Goal: Task Accomplishment & Management: Use online tool/utility

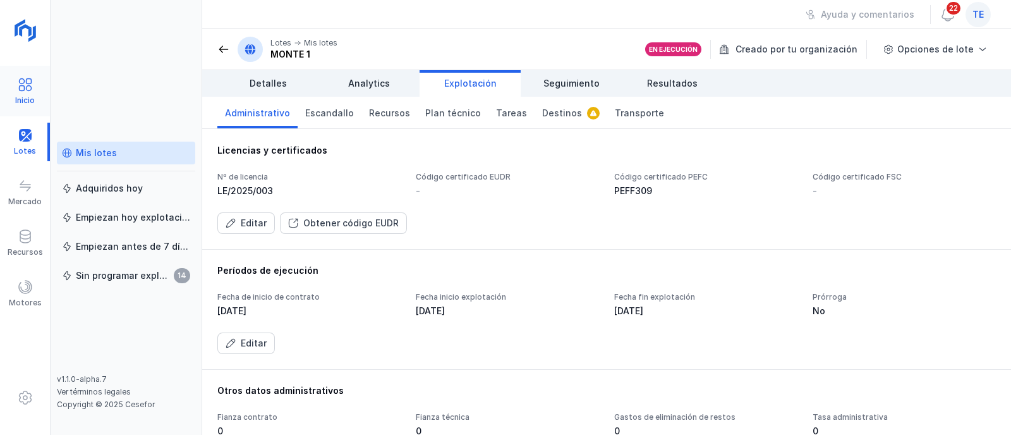
click at [23, 97] on div "Inicio" at bounding box center [25, 100] width 20 height 10
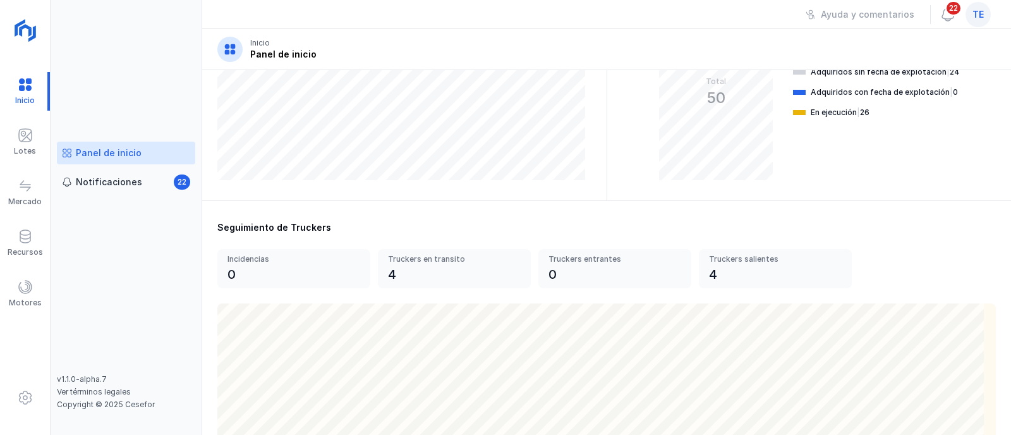
scroll to position [315, 0]
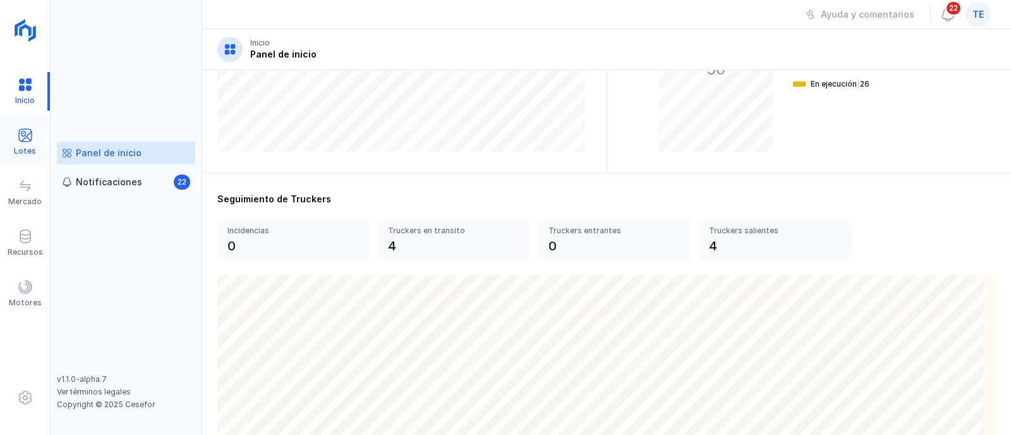
click at [37, 143] on div "Lotes" at bounding box center [25, 142] width 50 height 39
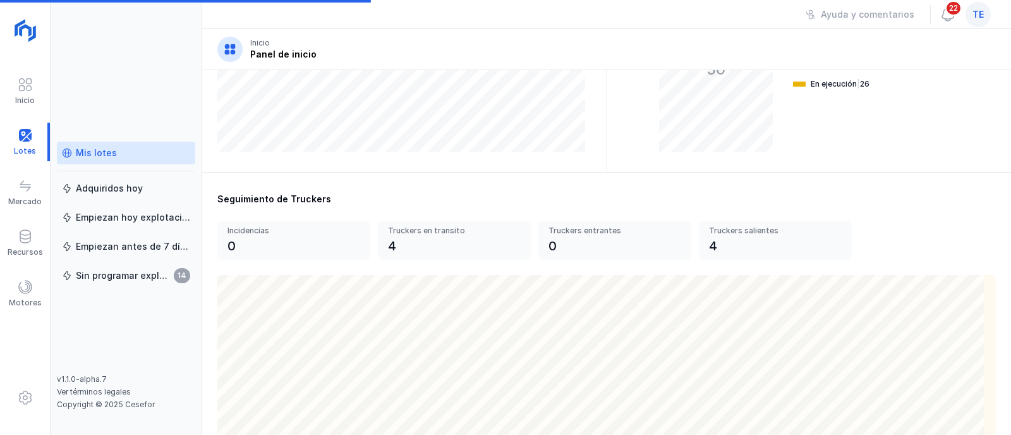
click at [97, 154] on div "Mis lotes" at bounding box center [96, 153] width 41 height 13
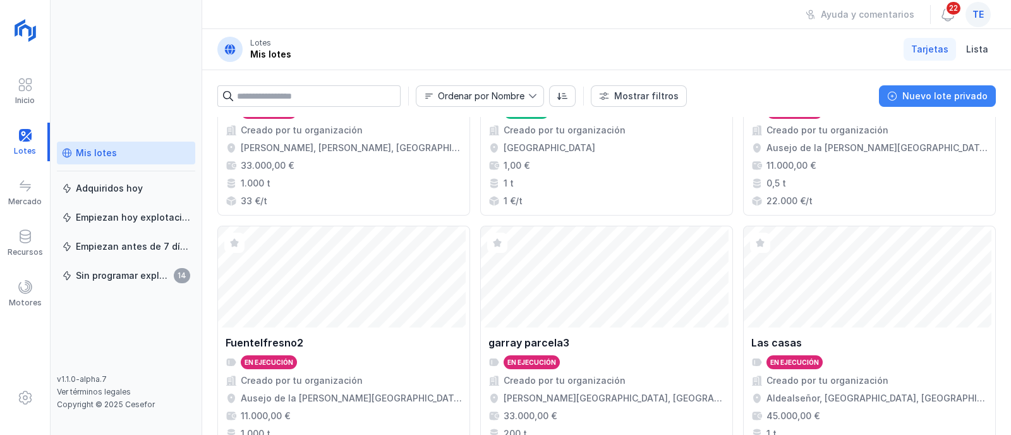
scroll to position [1105, 0]
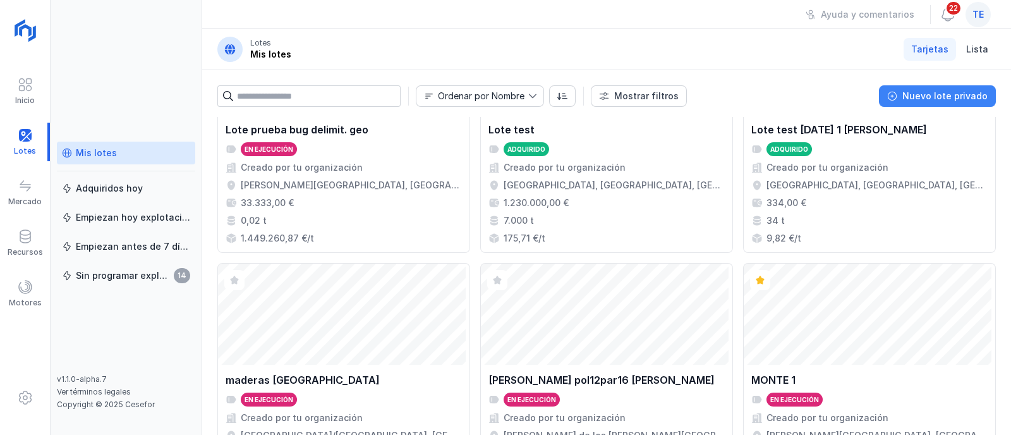
click at [952, 95] on div "Nuevo lote privado" at bounding box center [944, 96] width 85 height 13
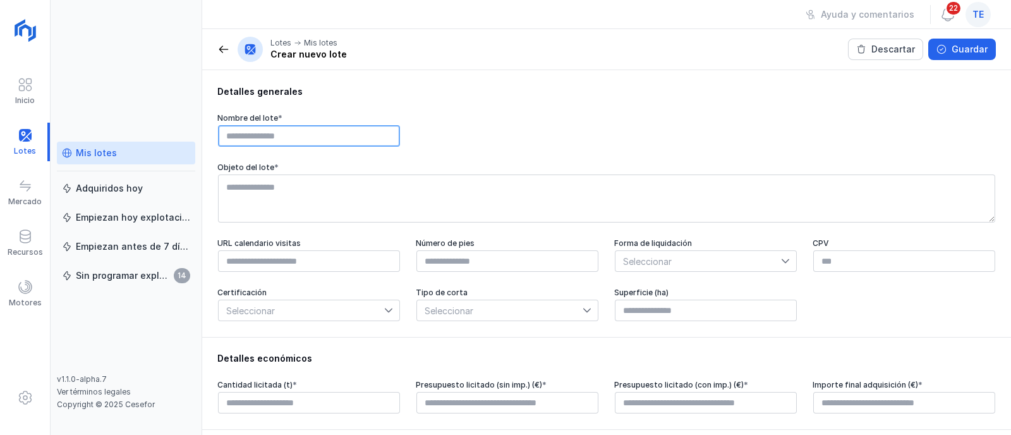
click at [268, 133] on input "text" at bounding box center [309, 135] width 182 height 21
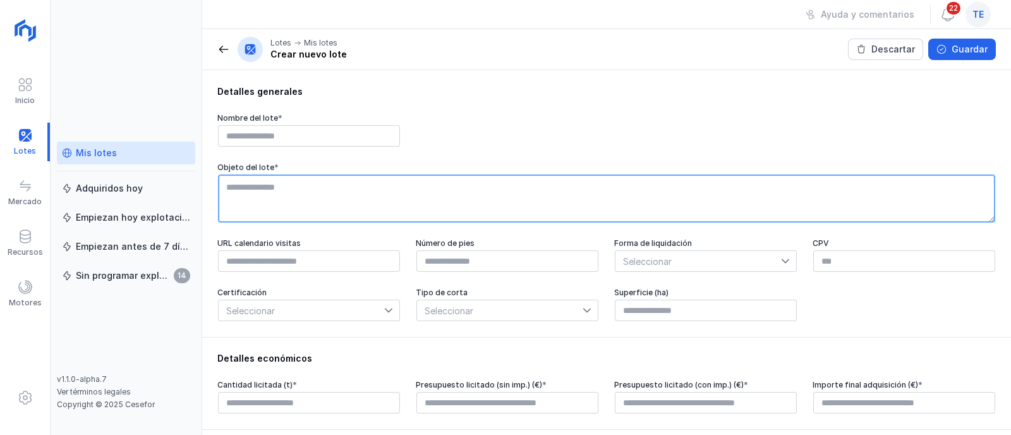
click at [263, 180] on textarea at bounding box center [606, 198] width 777 height 48
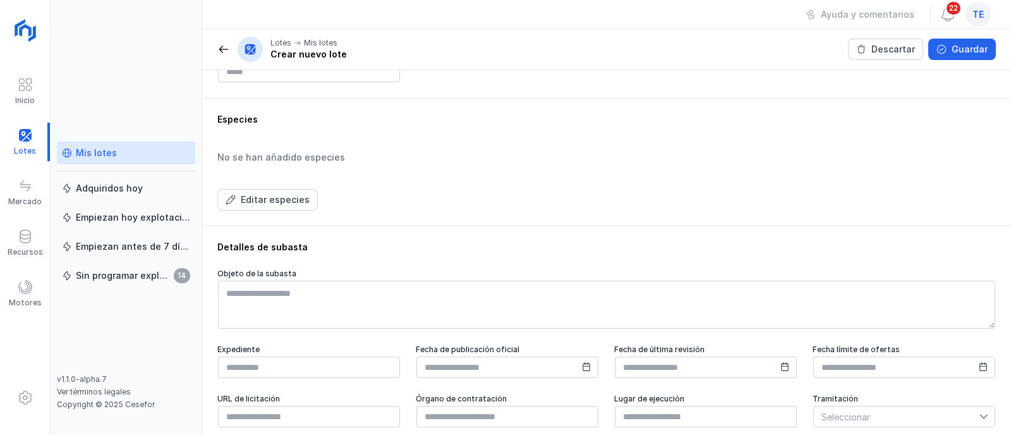
scroll to position [474, 0]
click at [310, 196] on button "Editar especies" at bounding box center [267, 198] width 100 height 21
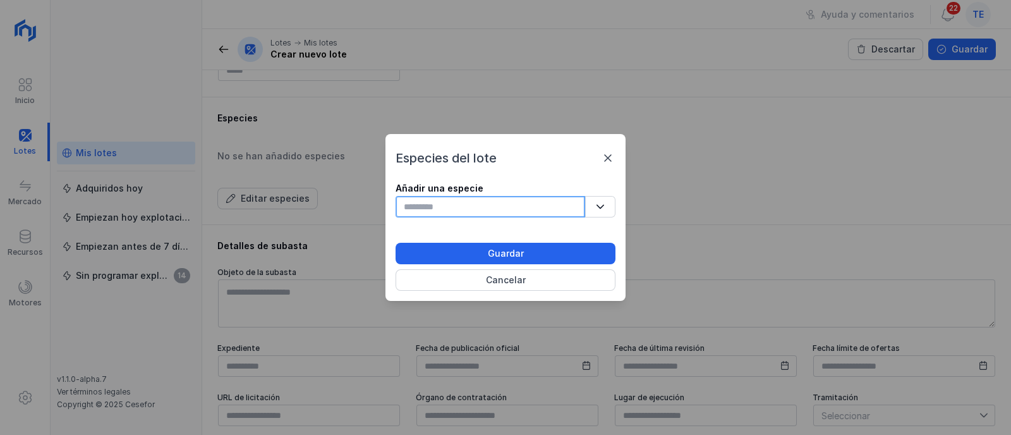
click at [461, 200] on input "text" at bounding box center [490, 206] width 190 height 21
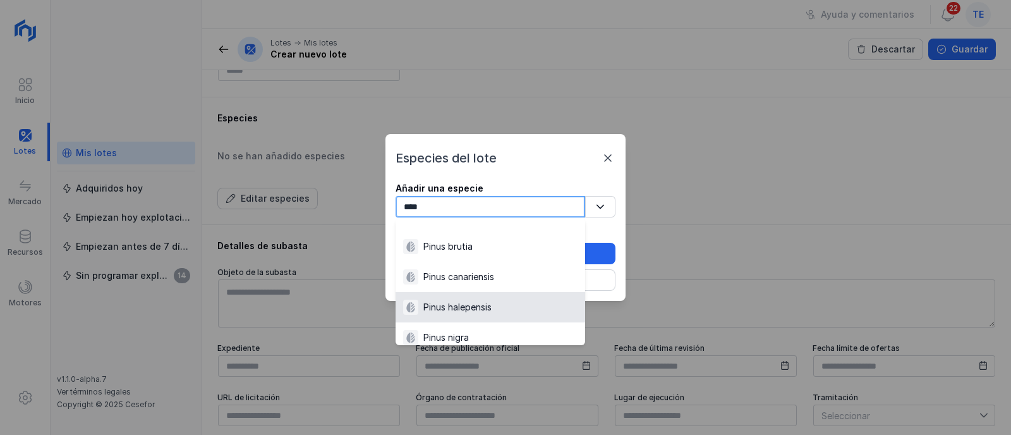
scroll to position [78, 0]
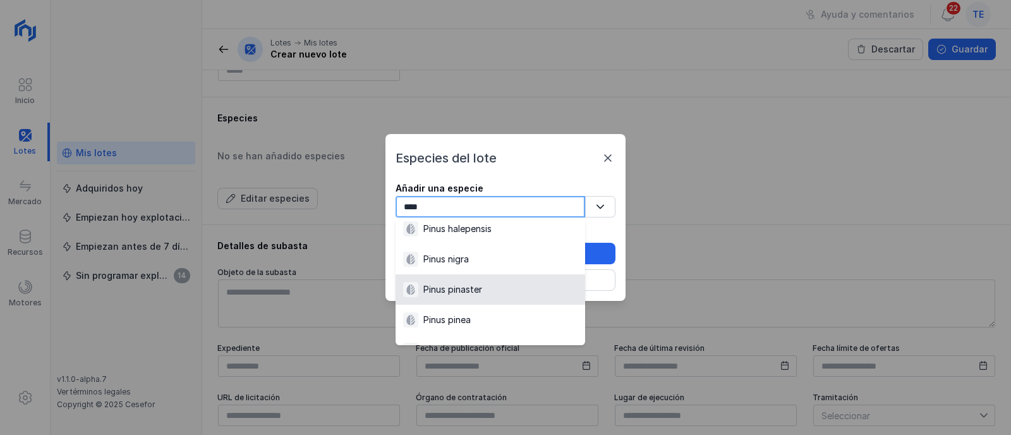
type input "****"
click at [490, 299] on li "Pinus pinaster" at bounding box center [490, 289] width 190 height 30
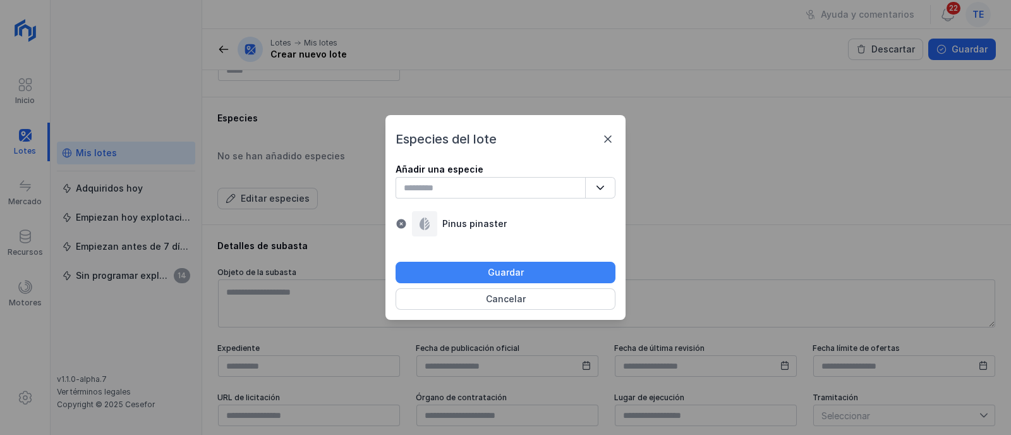
click at [514, 273] on div "Guardar" at bounding box center [506, 272] width 36 height 13
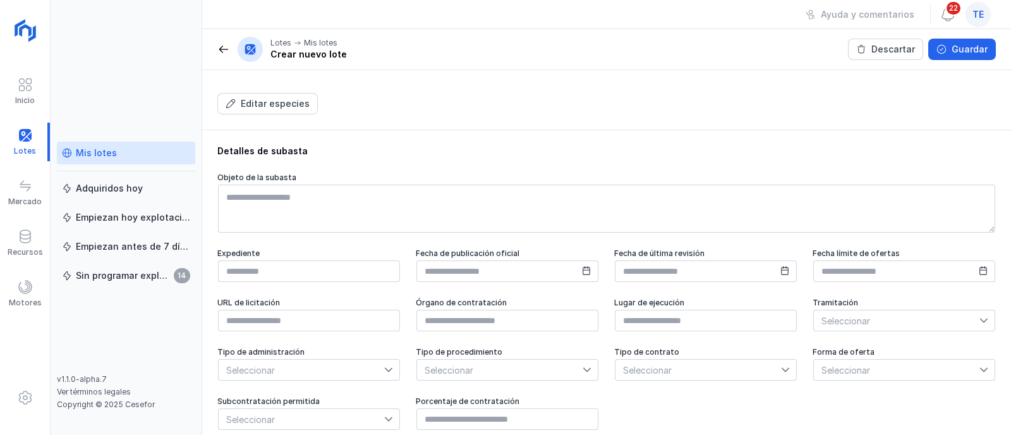
scroll to position [611, 0]
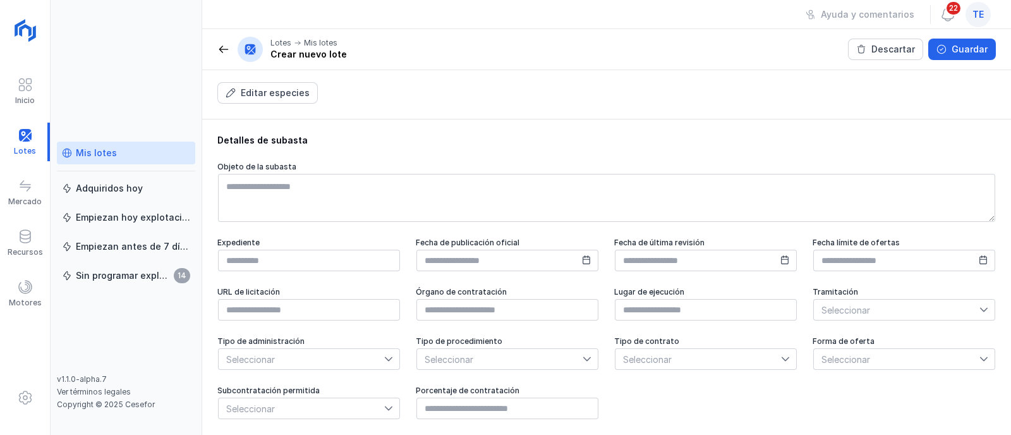
click at [165, 150] on div "Mis lotes" at bounding box center [126, 153] width 128 height 13
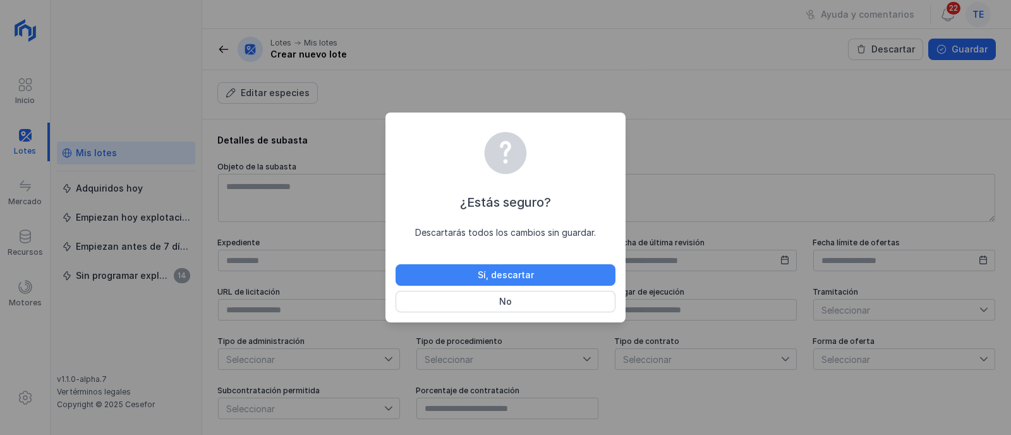
click at [543, 278] on button "Sí, descartar" at bounding box center [505, 274] width 220 height 21
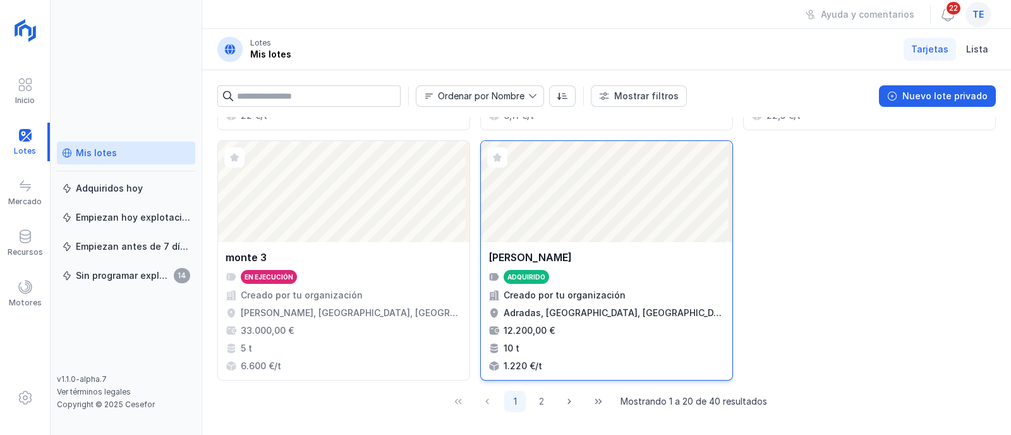
scroll to position [1163, 0]
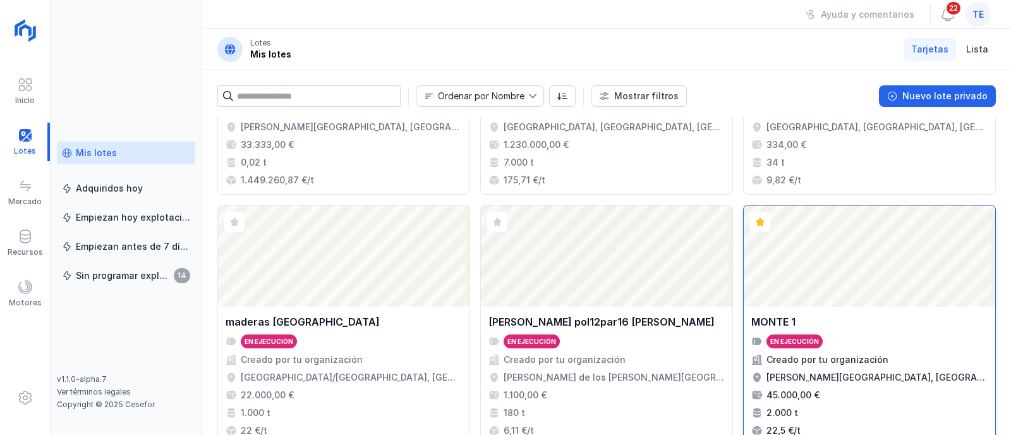
click at [858, 286] on div "Abrir lote" at bounding box center [869, 255] width 251 height 101
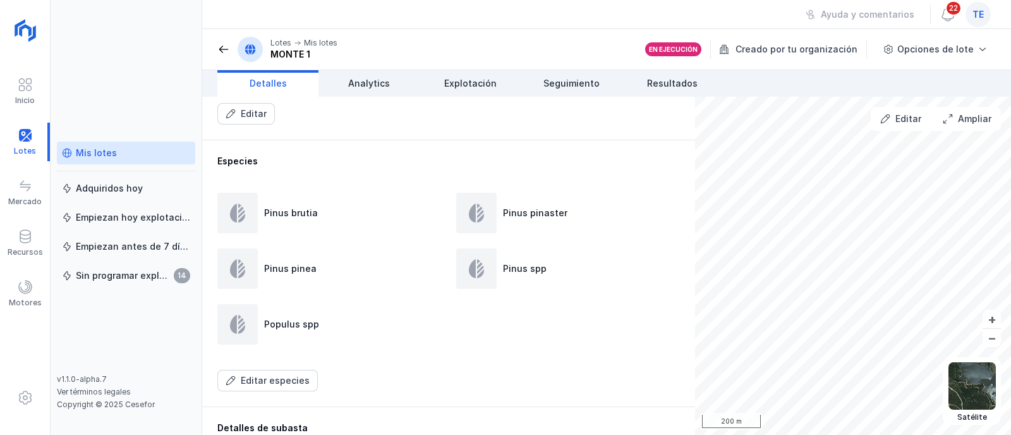
scroll to position [711, 0]
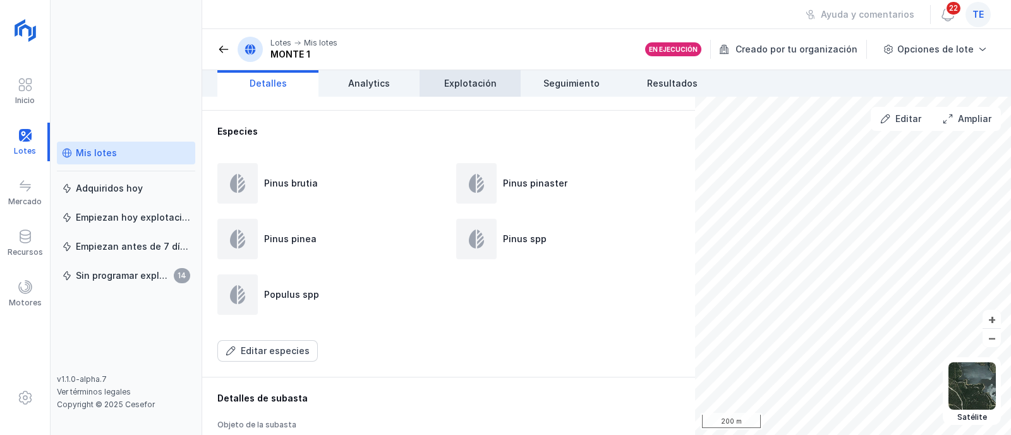
click at [461, 79] on span "Explotación" at bounding box center [470, 83] width 52 height 13
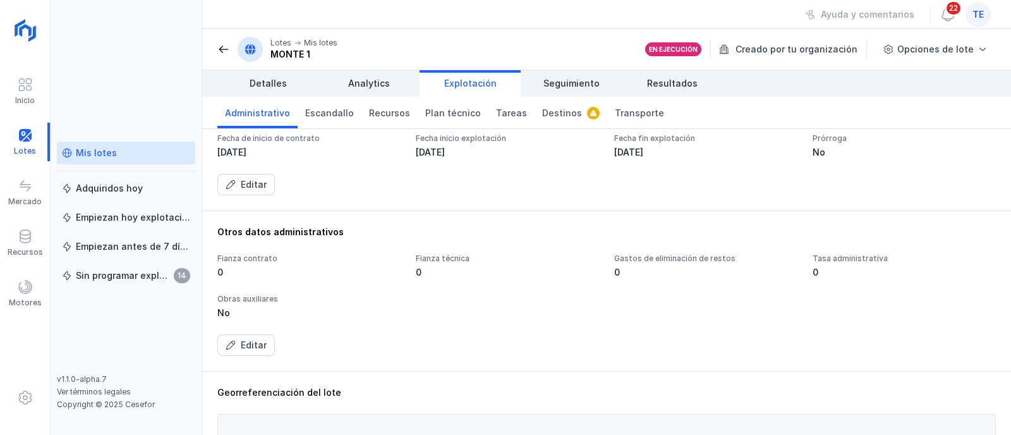
scroll to position [315, 0]
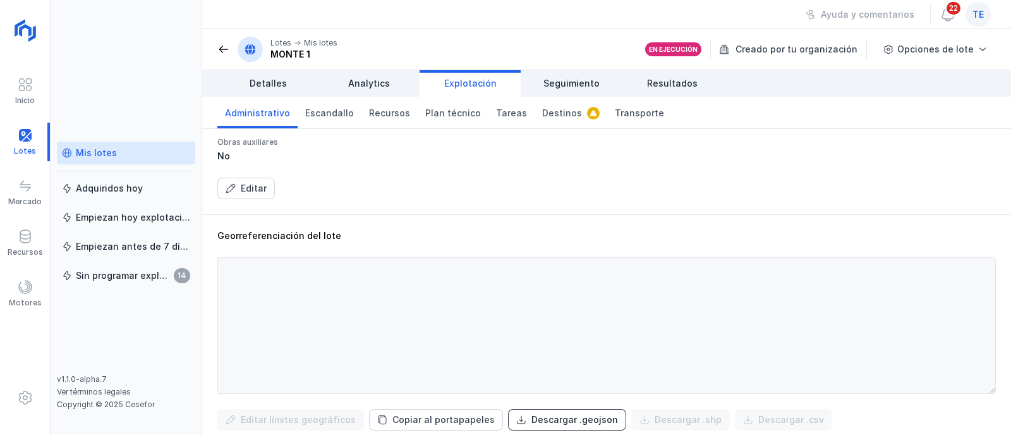
click at [551, 425] on button "Descargar .geojson" at bounding box center [567, 419] width 118 height 21
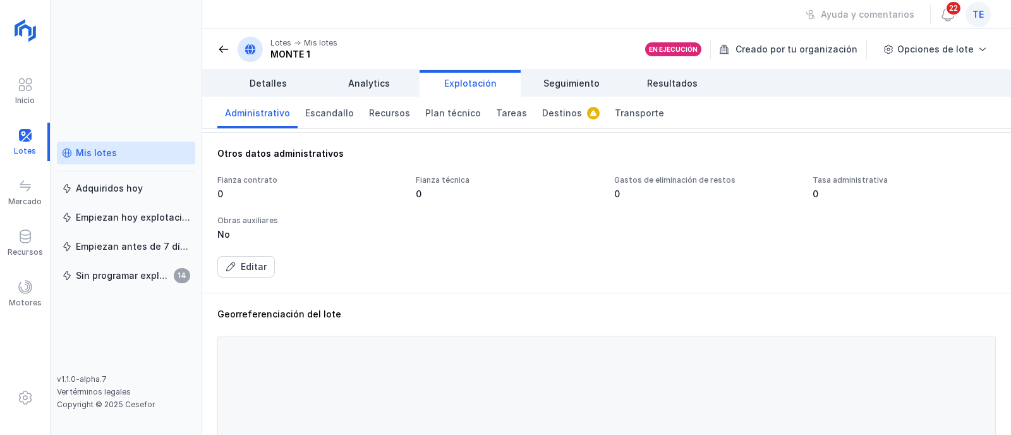
scroll to position [395, 0]
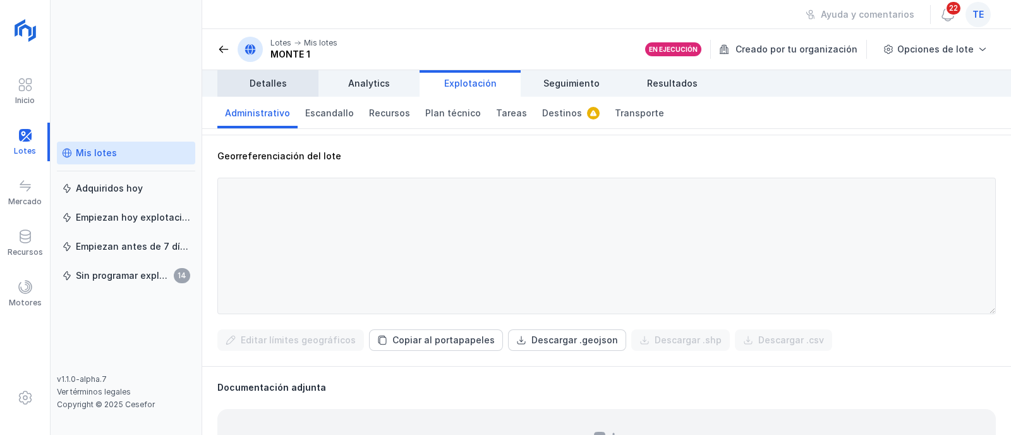
click at [265, 86] on span "Detalles" at bounding box center [268, 83] width 37 height 13
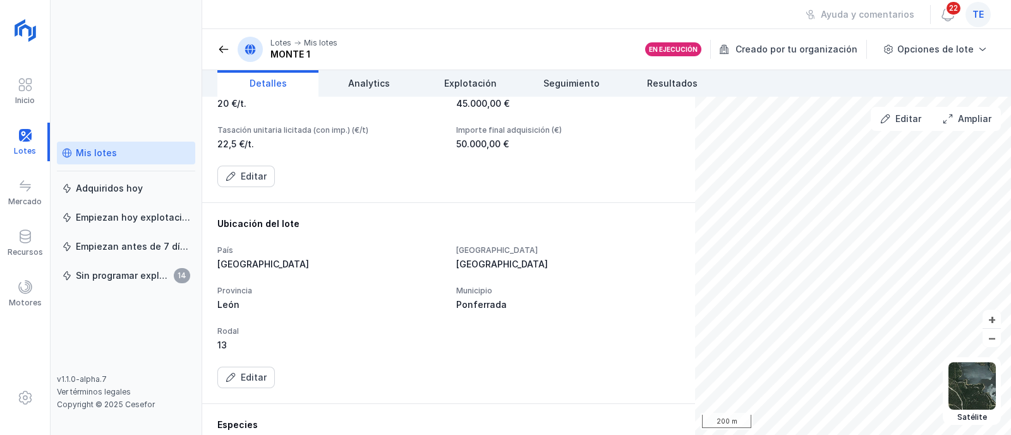
scroll to position [474, 0]
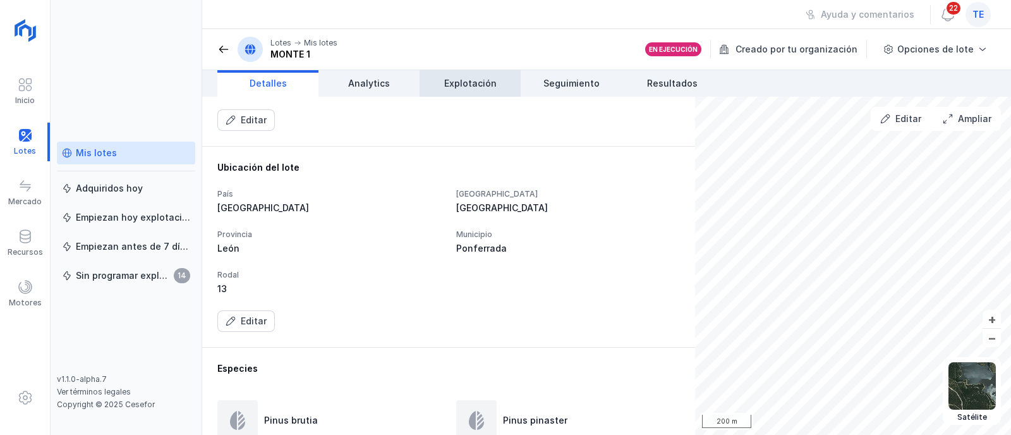
click at [463, 90] on link "Explotación" at bounding box center [469, 83] width 101 height 27
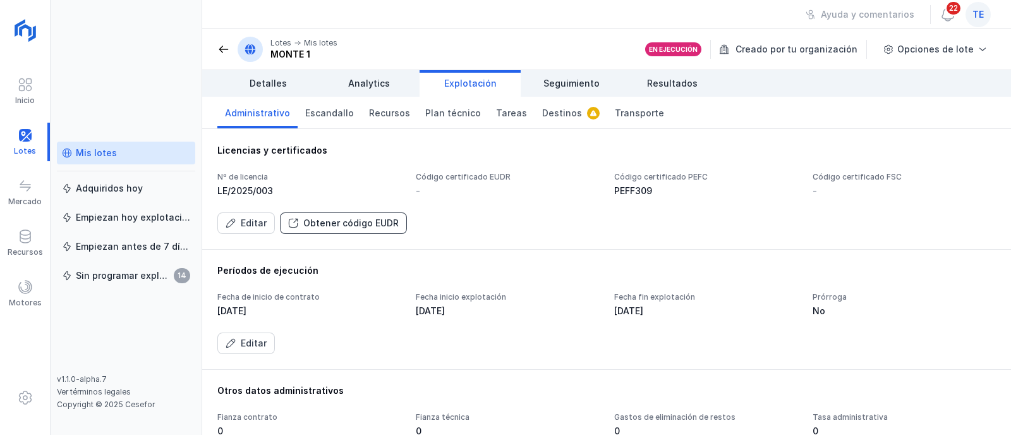
click at [340, 224] on div "Obtener código EUDR" at bounding box center [350, 223] width 95 height 13
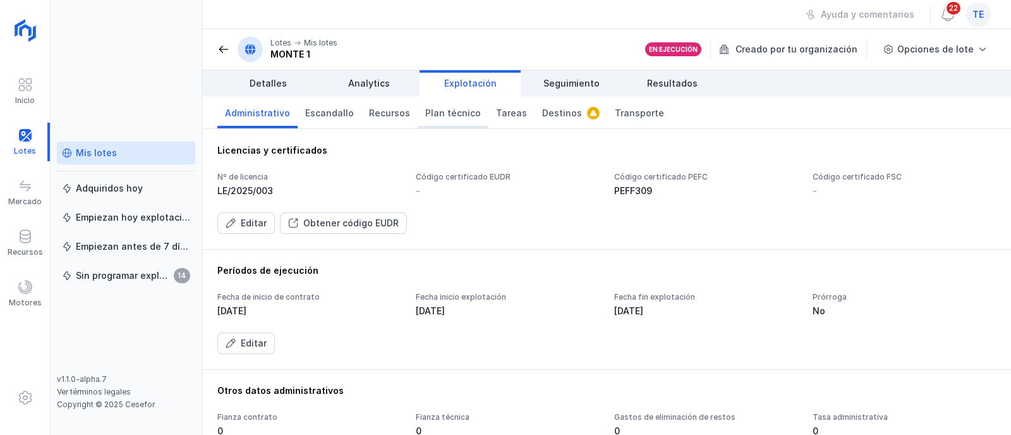
click at [444, 116] on span "Plan técnico" at bounding box center [453, 113] width 56 height 13
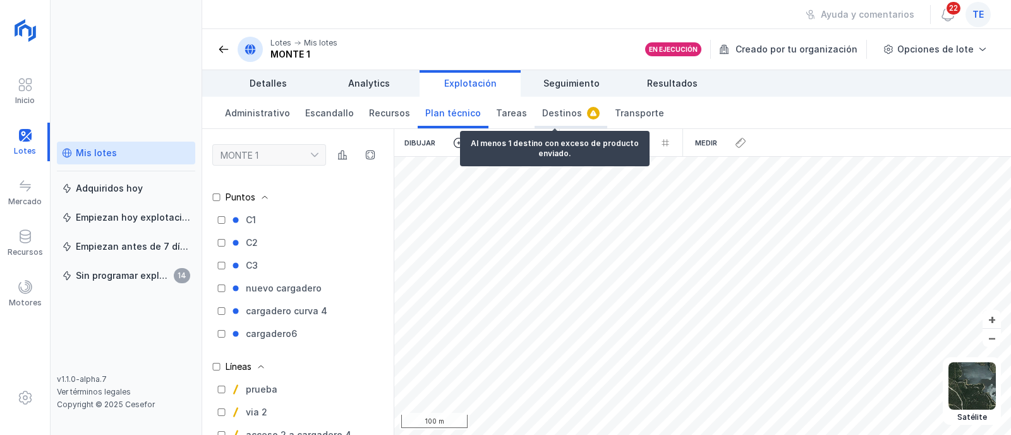
click at [545, 111] on span "Destinos" at bounding box center [562, 113] width 40 height 13
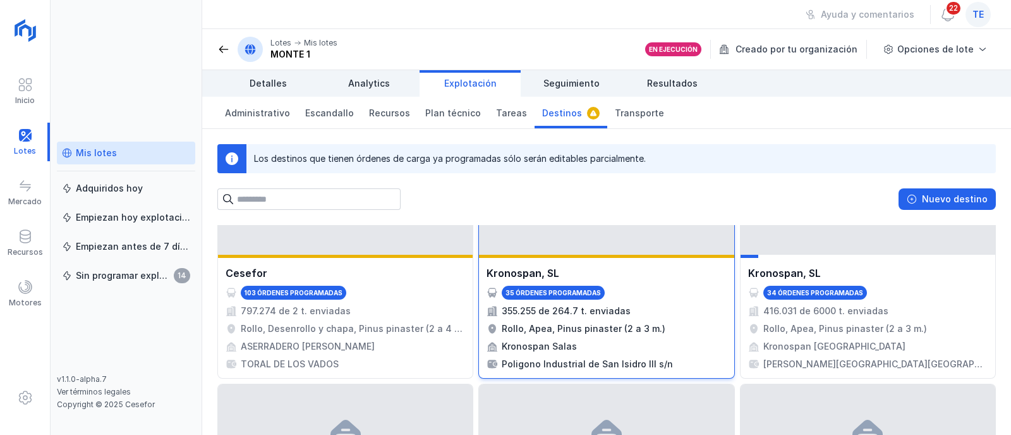
scroll to position [78, 0]
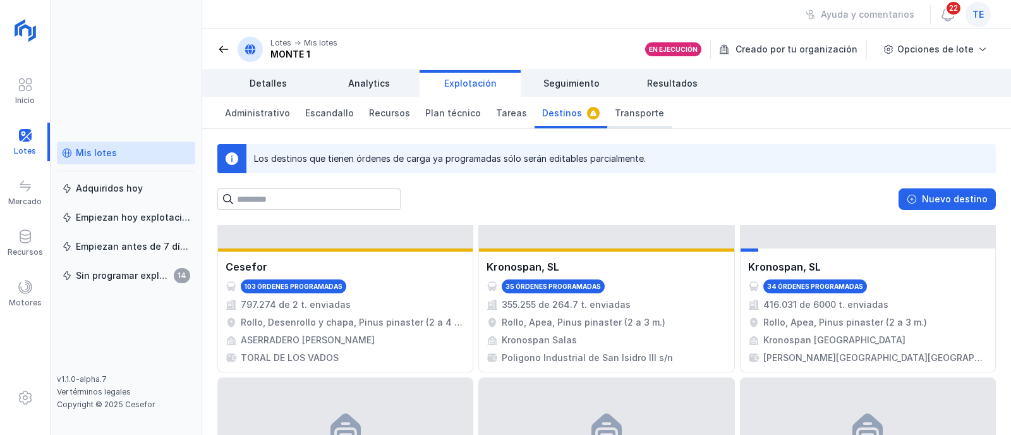
click at [639, 112] on span "Transporte" at bounding box center [639, 113] width 49 height 13
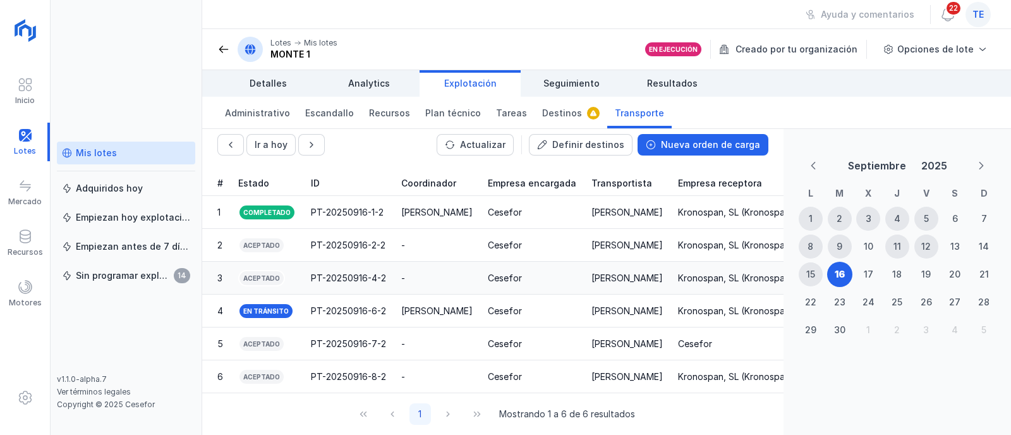
scroll to position [67, 0]
click at [845, 212] on div "2" at bounding box center [840, 219] width 24 height 24
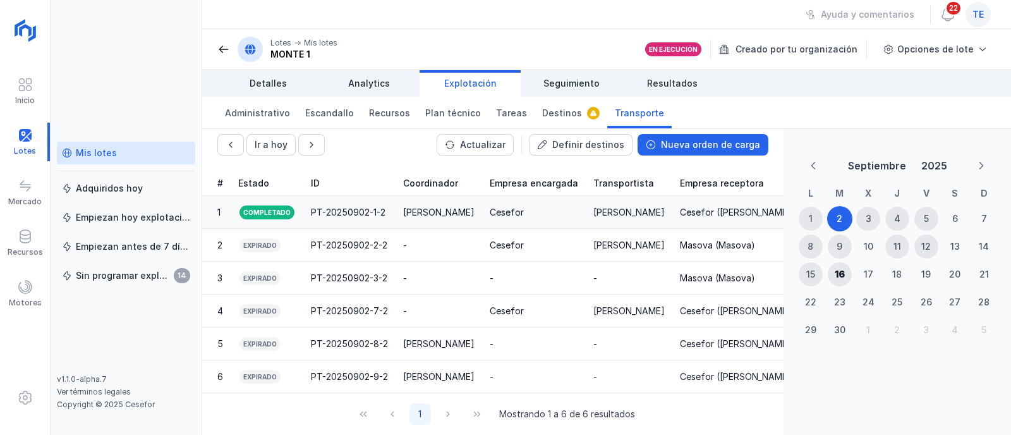
click at [354, 206] on div "PT-20250902-1-2" at bounding box center [348, 212] width 75 height 13
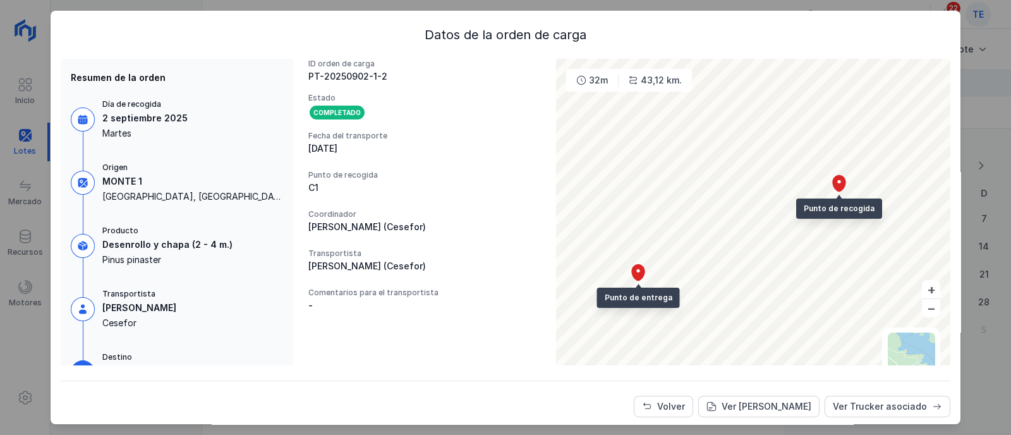
scroll to position [39, 0]
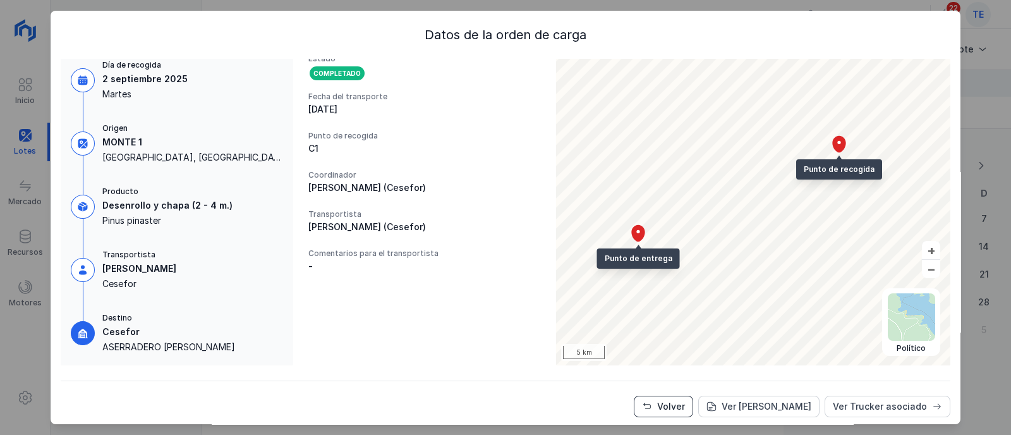
click at [682, 406] on div "Volver" at bounding box center [671, 406] width 28 height 13
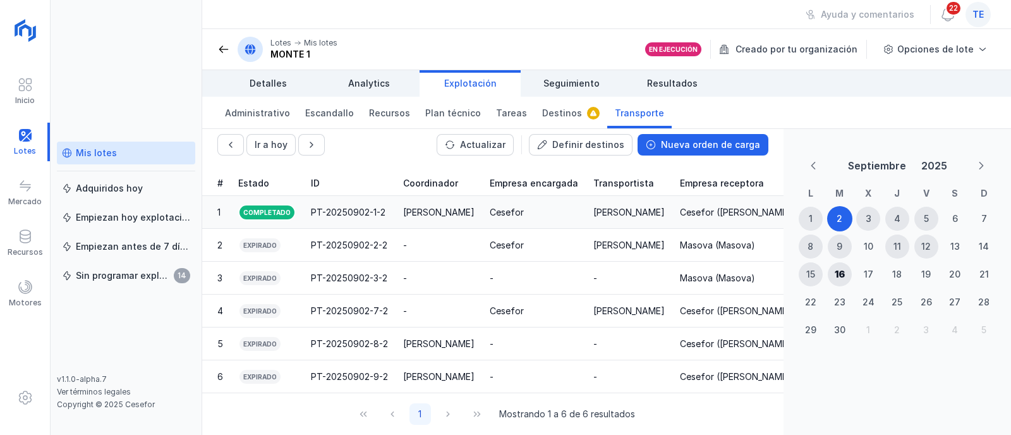
click at [526, 206] on div "Cesefor" at bounding box center [534, 212] width 88 height 13
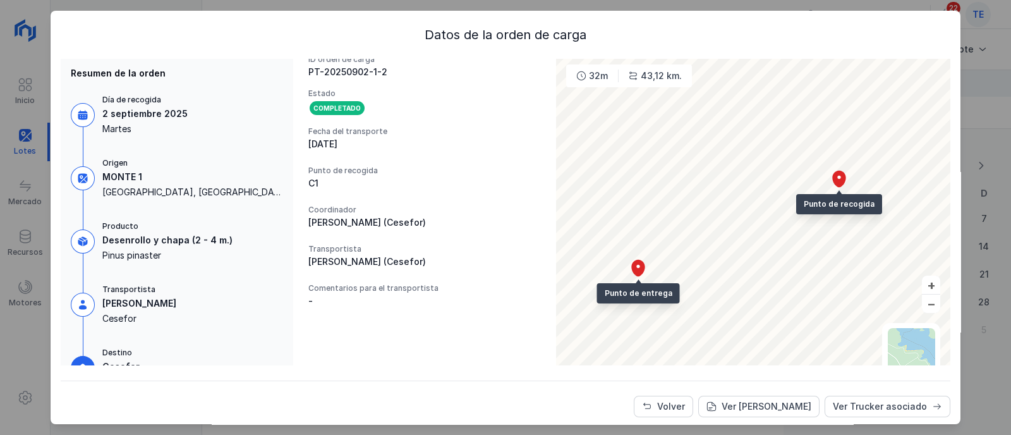
scroll to position [0, 0]
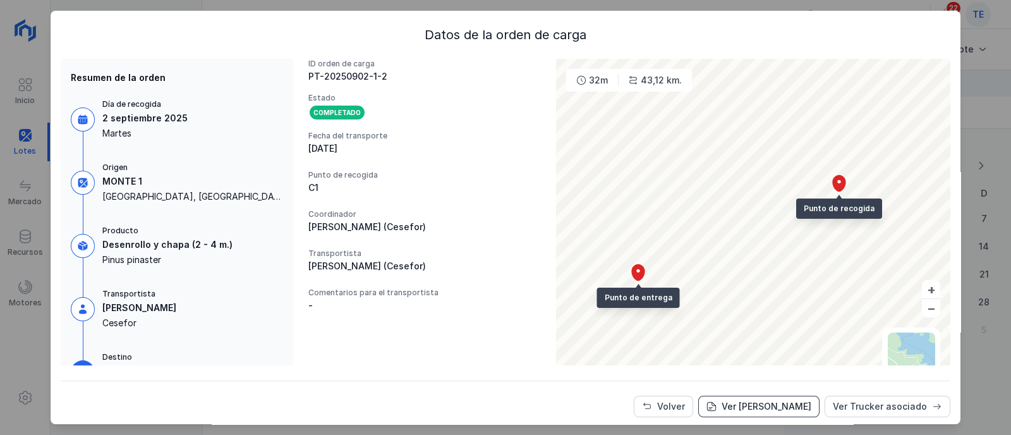
click at [761, 407] on div "Ver [PERSON_NAME]" at bounding box center [766, 406] width 90 height 13
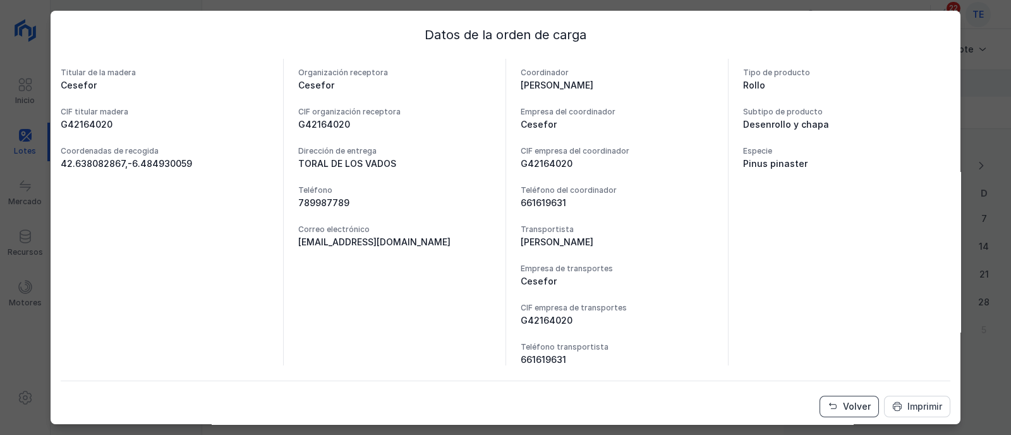
click at [849, 406] on div "Volver" at bounding box center [857, 406] width 28 height 13
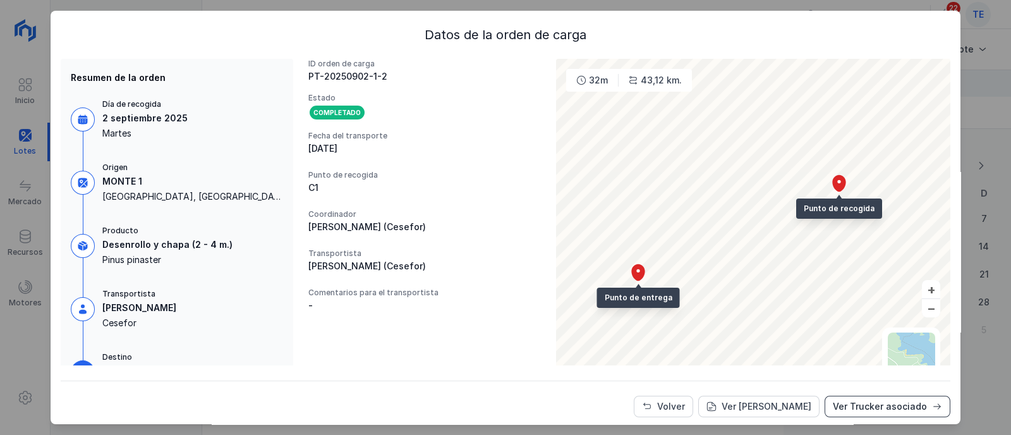
click at [859, 411] on div "Ver Trucker asociado" at bounding box center [880, 406] width 94 height 13
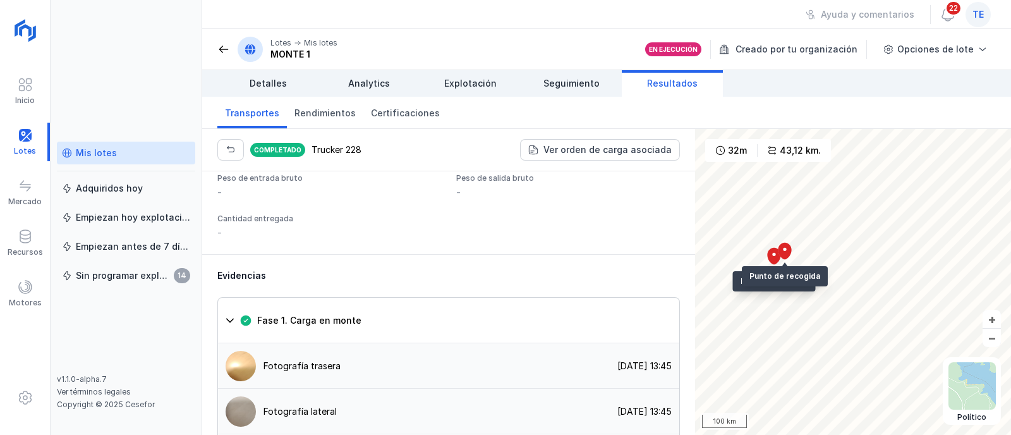
scroll to position [948, 0]
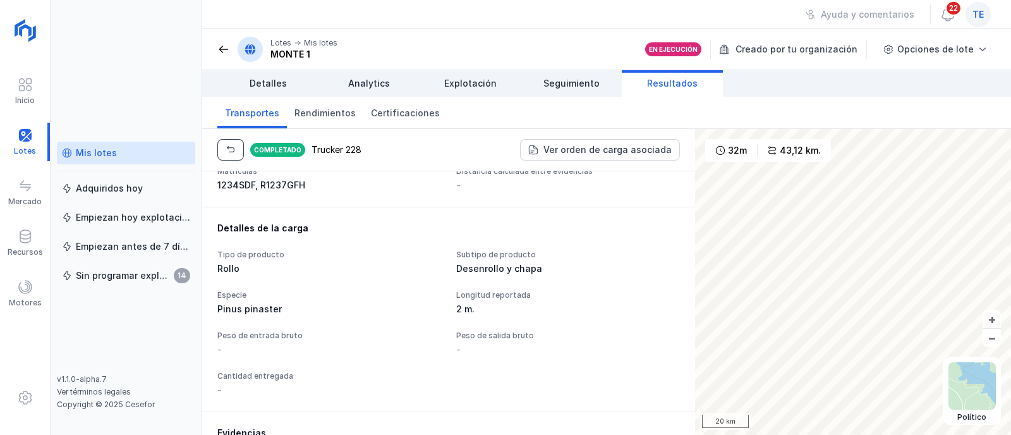
click at [228, 153] on span "button" at bounding box center [231, 150] width 10 height 10
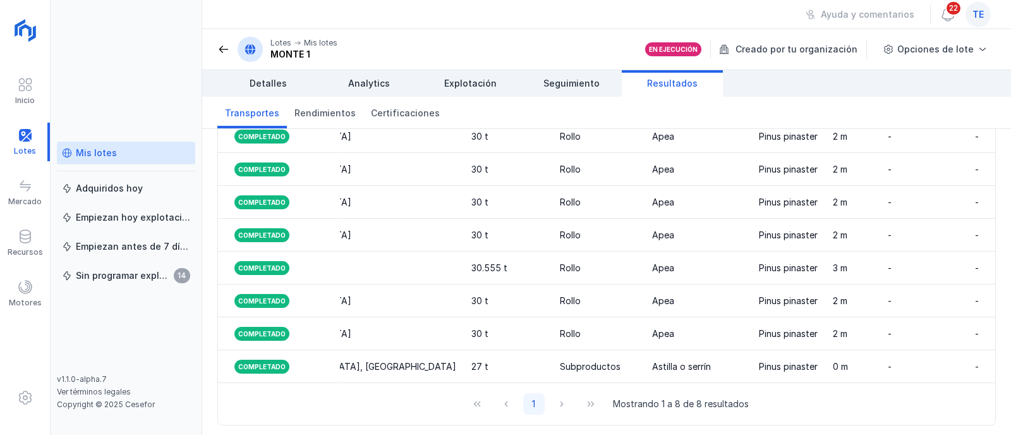
scroll to position [0, 1634]
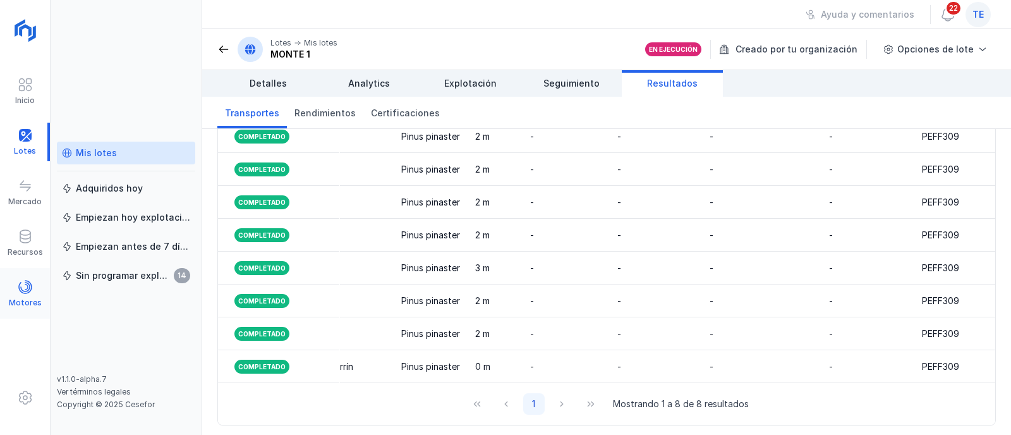
click at [28, 286] on span at bounding box center [25, 286] width 15 height 15
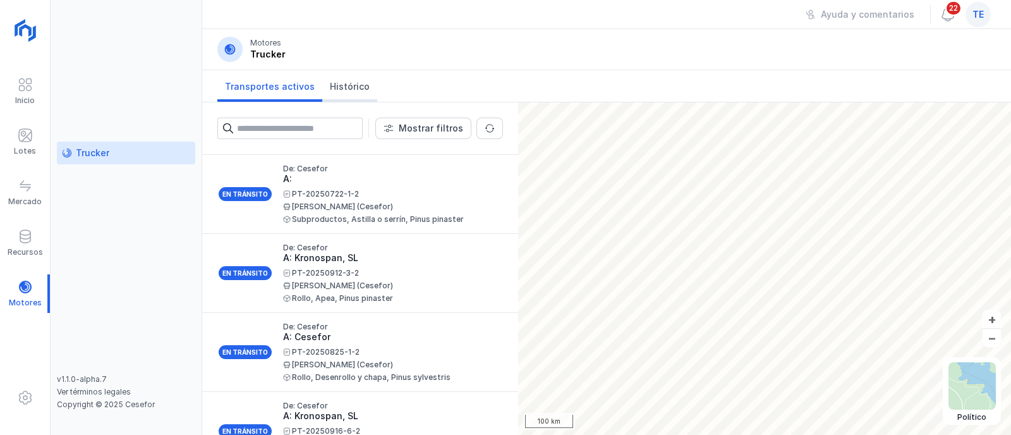
click at [334, 92] on span "Histórico" at bounding box center [350, 86] width 40 height 13
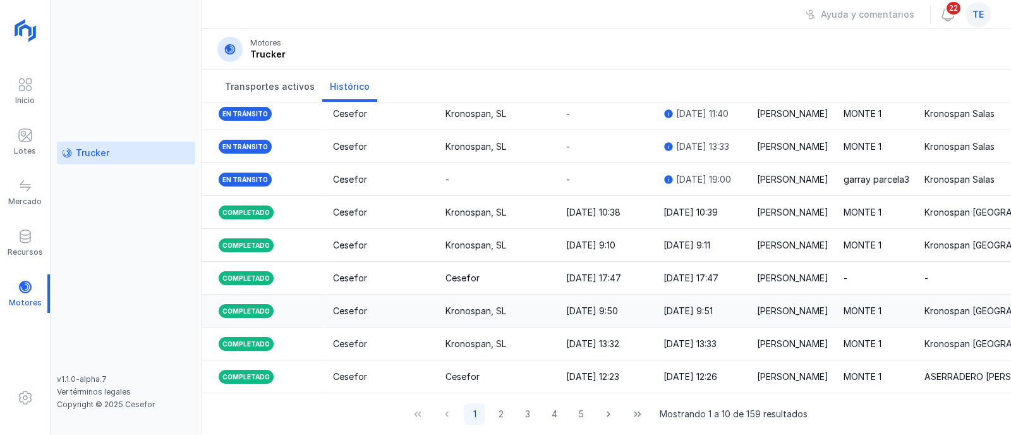
scroll to position [0, 257]
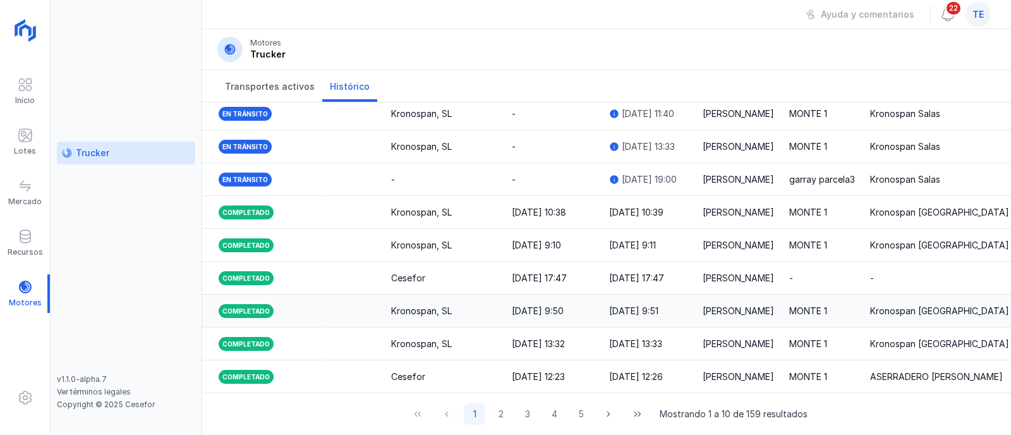
click at [563, 304] on div "[DATE] 9:50" at bounding box center [538, 310] width 52 height 13
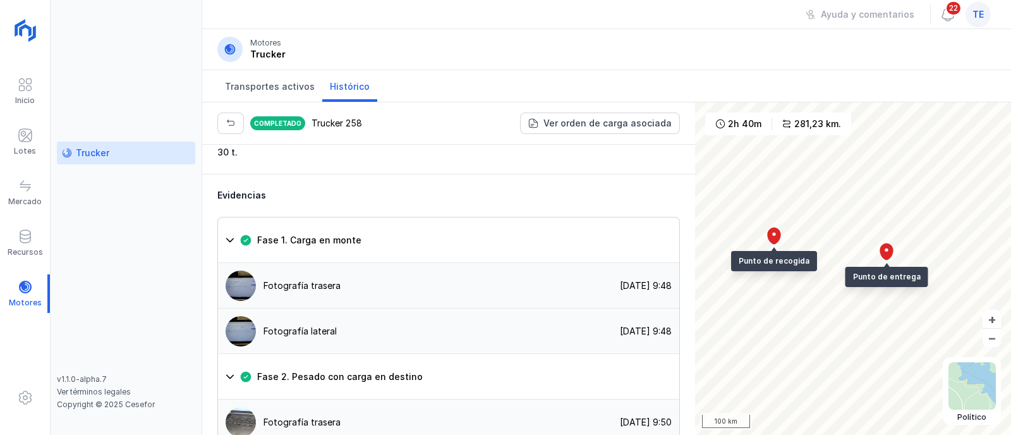
scroll to position [1263, 0]
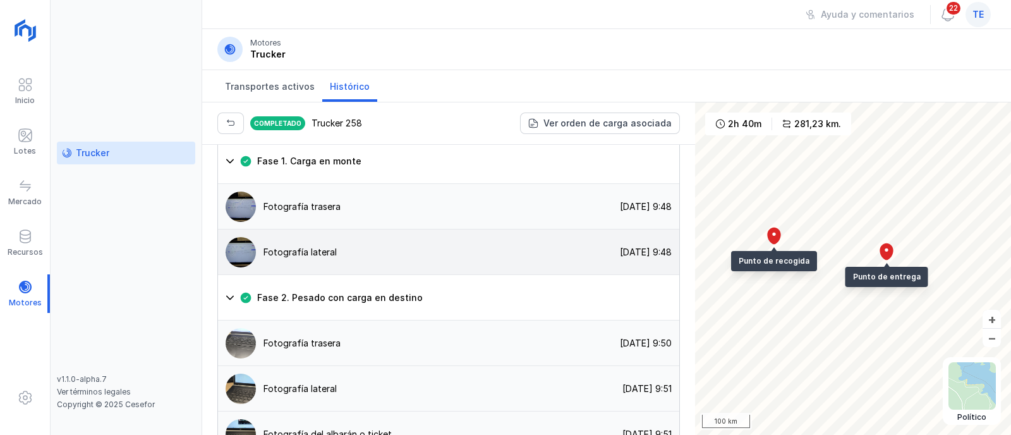
click at [296, 246] on div "Fotografía lateral" at bounding box center [299, 252] width 73 height 13
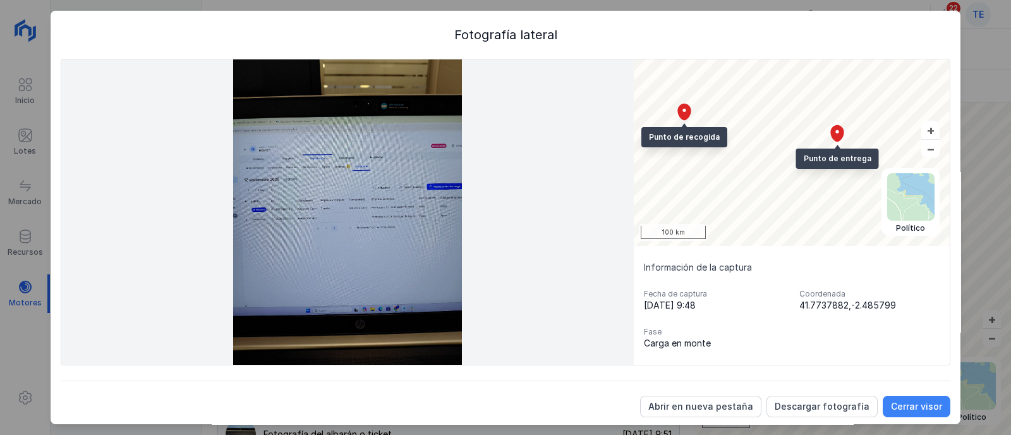
click at [907, 410] on div "Cerrar visor" at bounding box center [916, 406] width 51 height 13
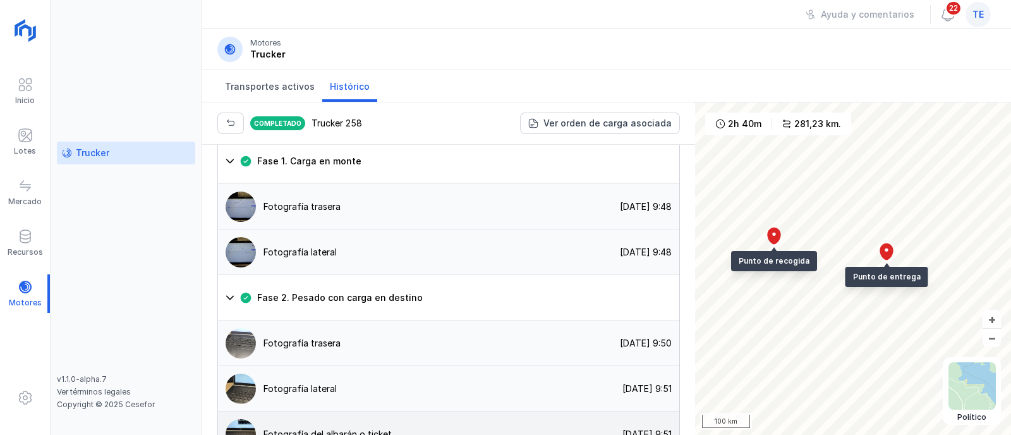
click at [425, 411] on div "Fotografía [PERSON_NAME] o ticket [DATE] 9:51" at bounding box center [448, 433] width 461 height 45
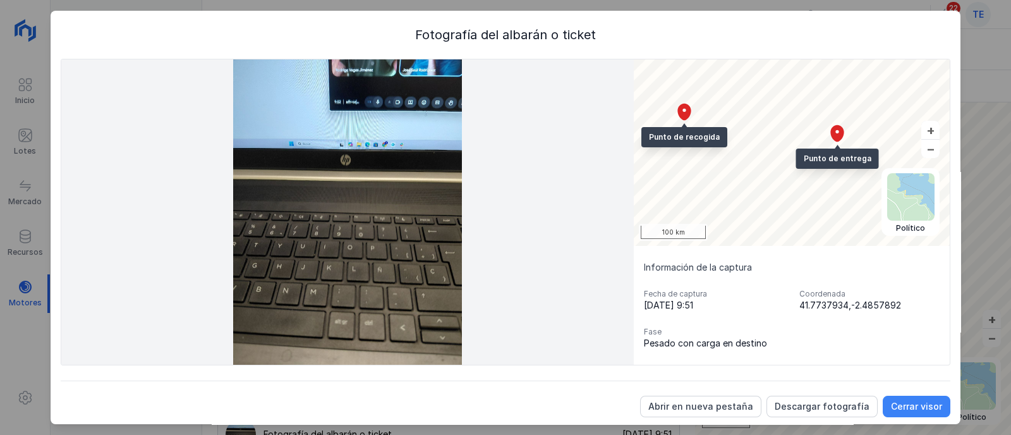
click at [895, 402] on div "Cerrar visor" at bounding box center [916, 406] width 51 height 13
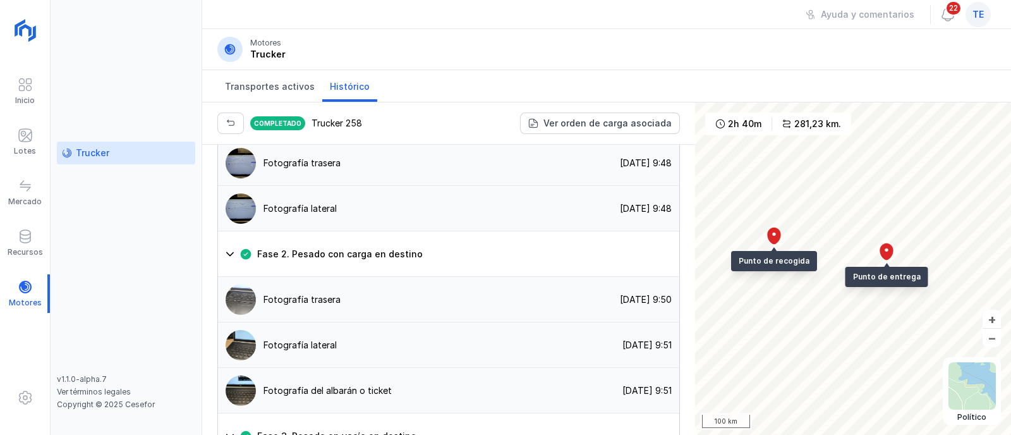
scroll to position [1342, 0]
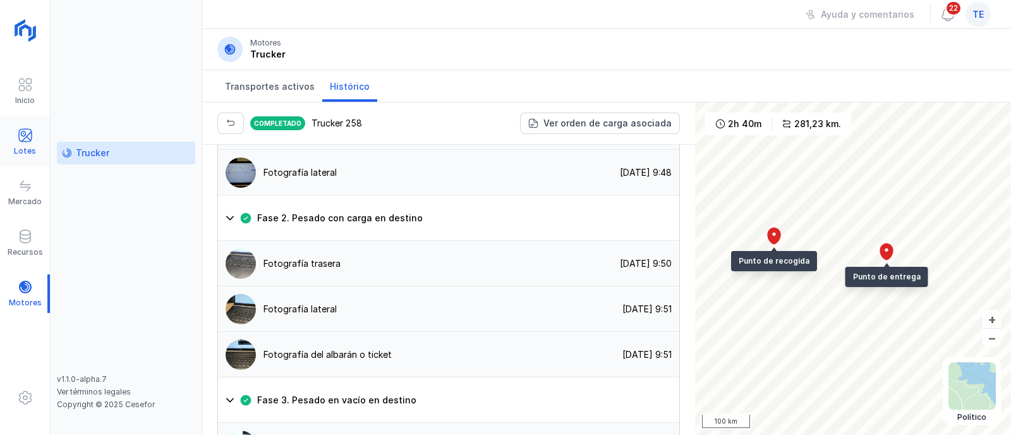
click at [28, 133] on span at bounding box center [25, 135] width 15 height 15
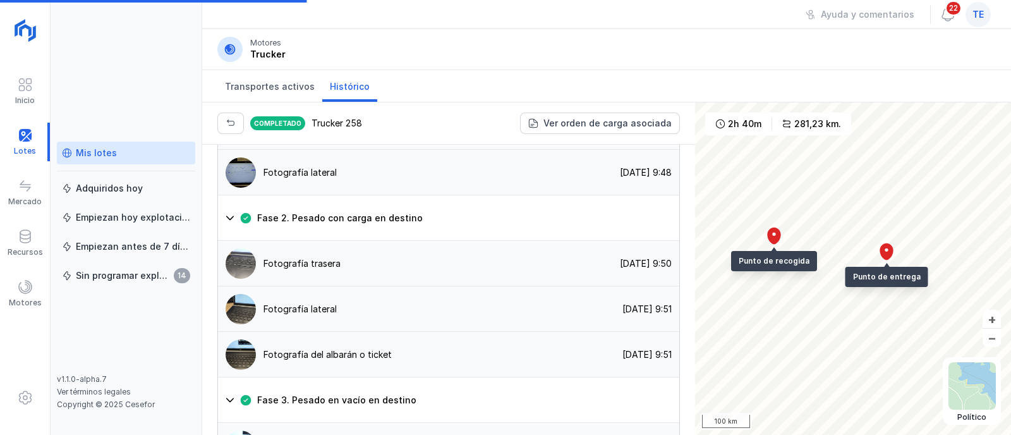
click at [90, 152] on div "Mis lotes" at bounding box center [96, 153] width 41 height 13
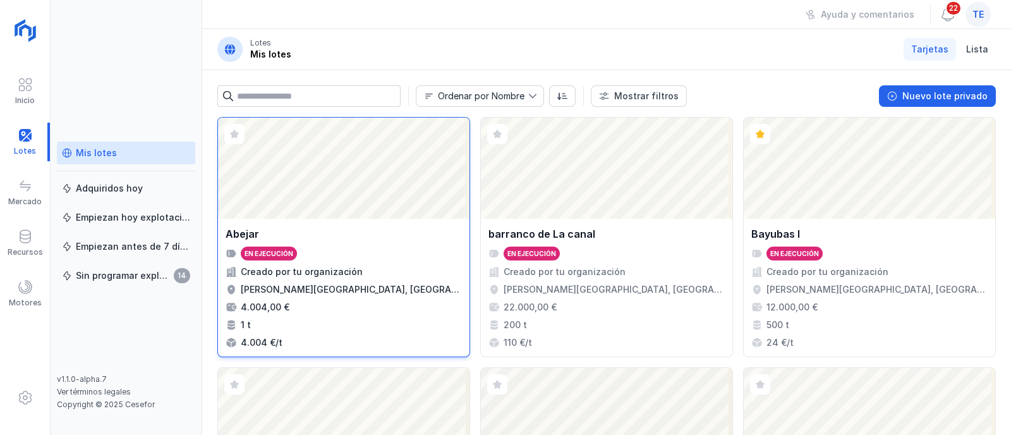
click at [281, 191] on div "Abrir lote" at bounding box center [343, 167] width 251 height 101
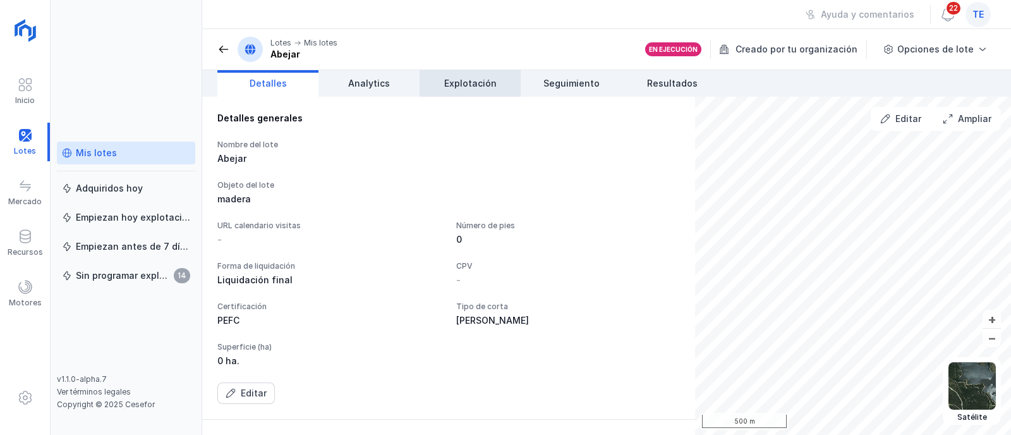
click at [477, 81] on span "Explotación" at bounding box center [470, 83] width 52 height 13
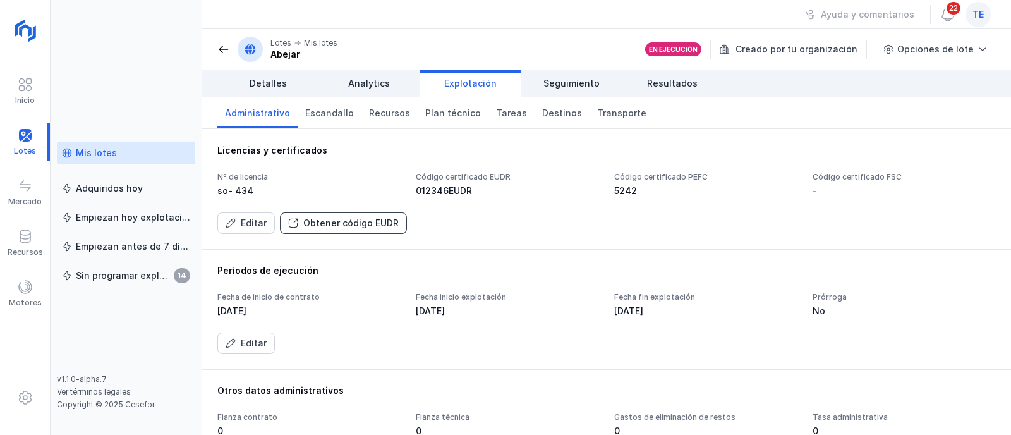
click at [376, 226] on div "Obtener código EUDR" at bounding box center [350, 223] width 95 height 13
click at [643, 191] on div "5242" at bounding box center [705, 190] width 183 height 13
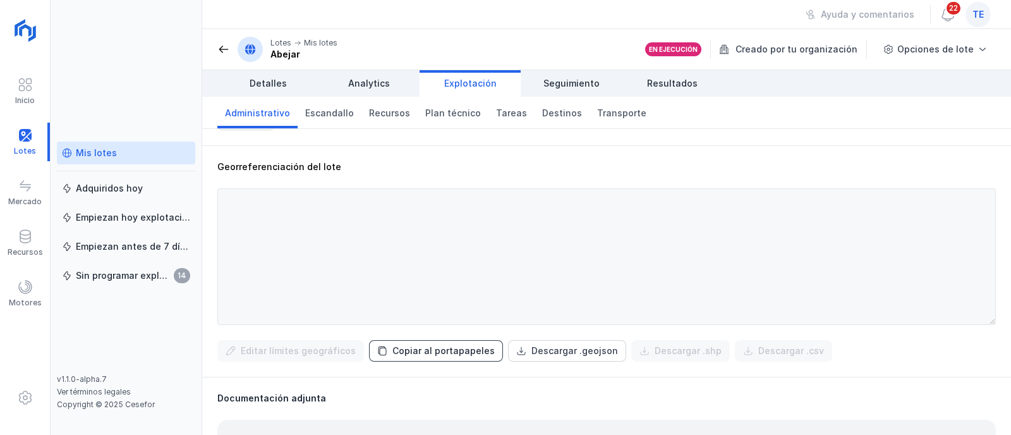
scroll to position [395, 0]
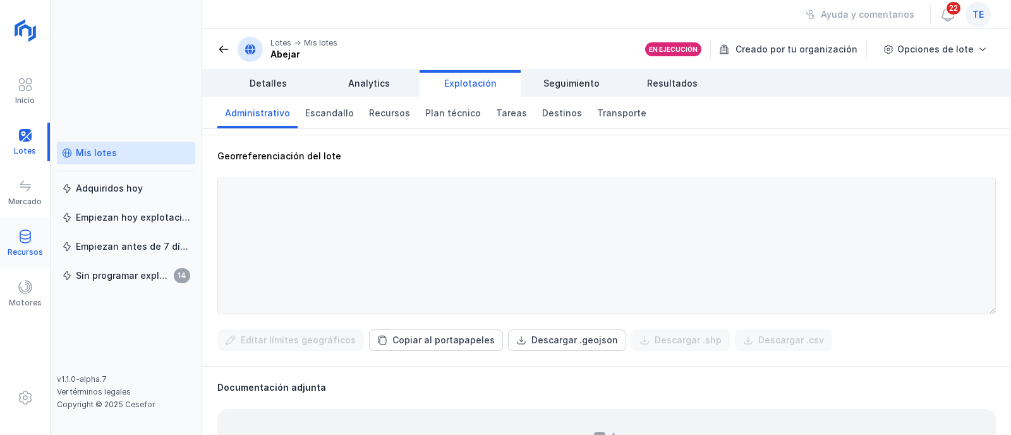
click at [30, 243] on span at bounding box center [25, 236] width 15 height 15
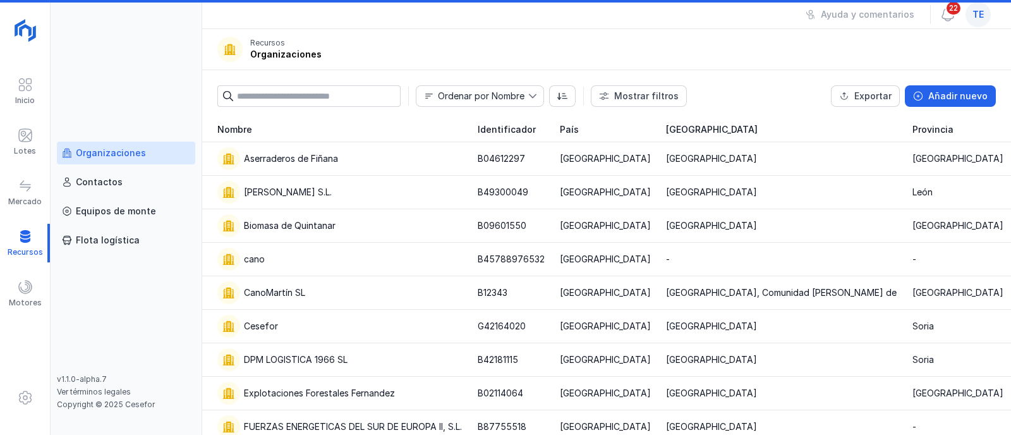
click at [142, 160] on link "Organizaciones" at bounding box center [126, 153] width 138 height 23
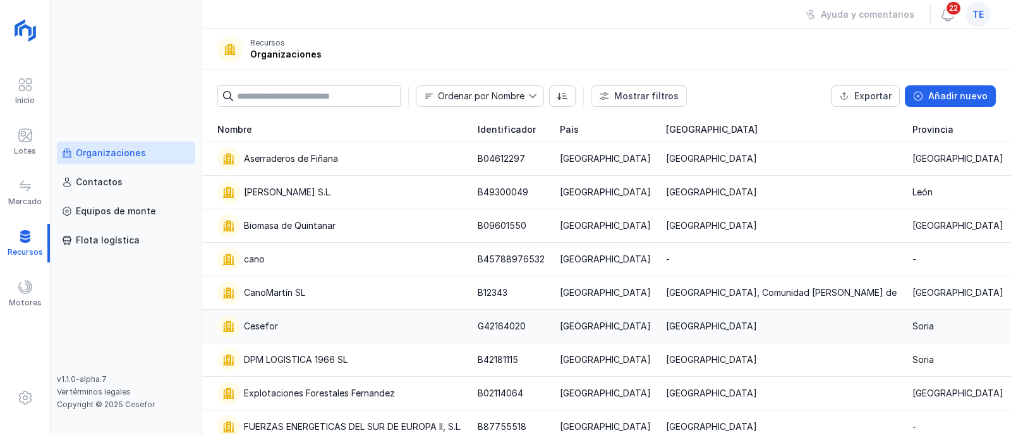
scroll to position [78, 0]
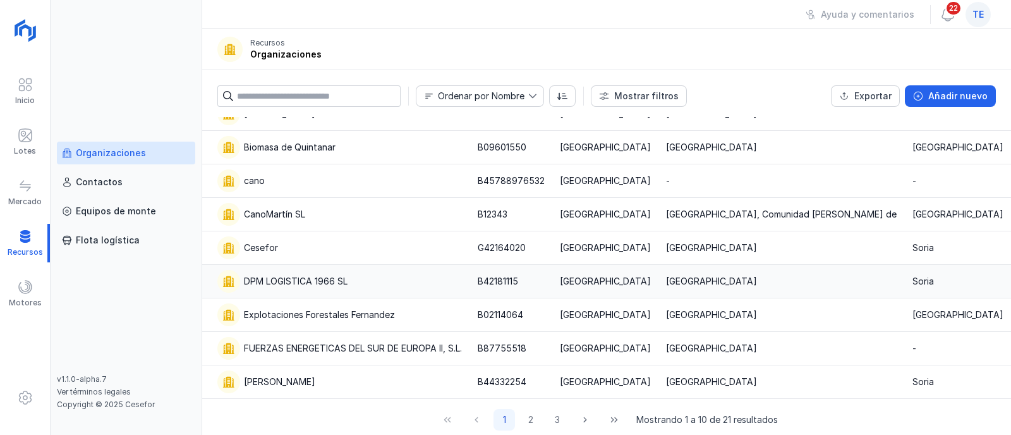
click at [301, 288] on div "DPM LOGISTICA 1966 SL" at bounding box center [339, 281] width 245 height 23
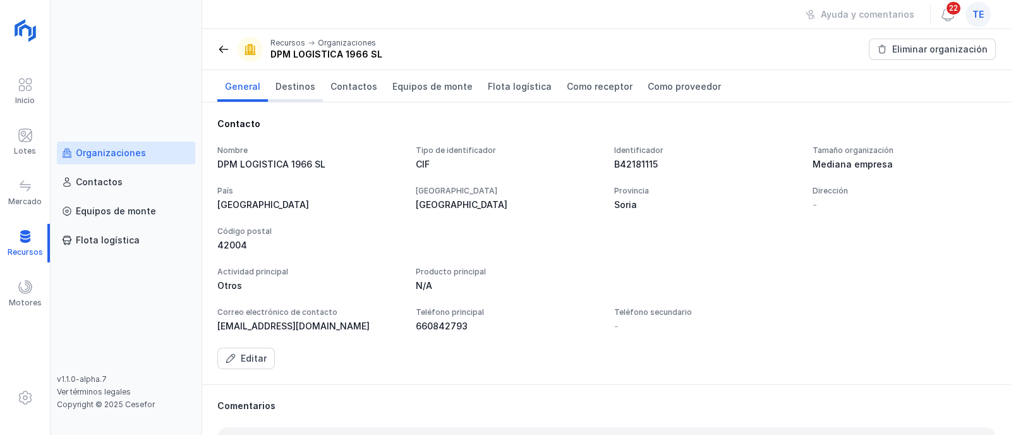
click at [311, 90] on link "Destinos" at bounding box center [295, 86] width 55 height 32
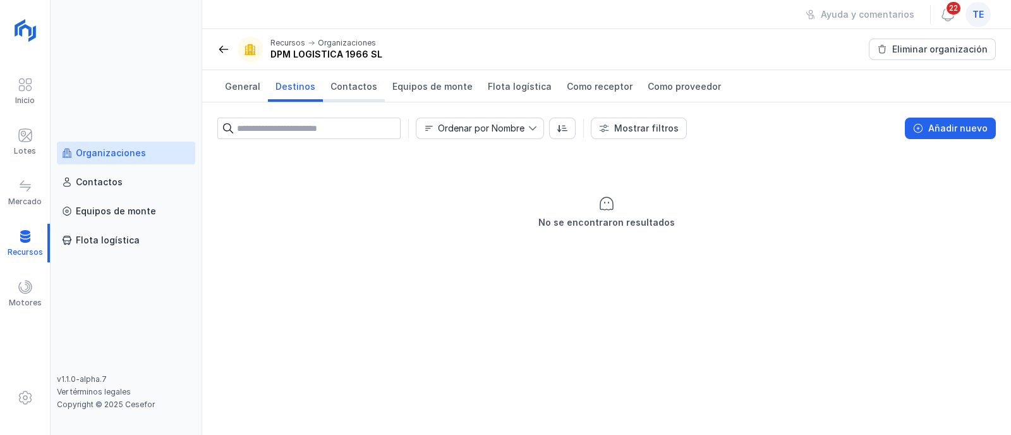
click at [352, 83] on span "Contactos" at bounding box center [353, 86] width 47 height 13
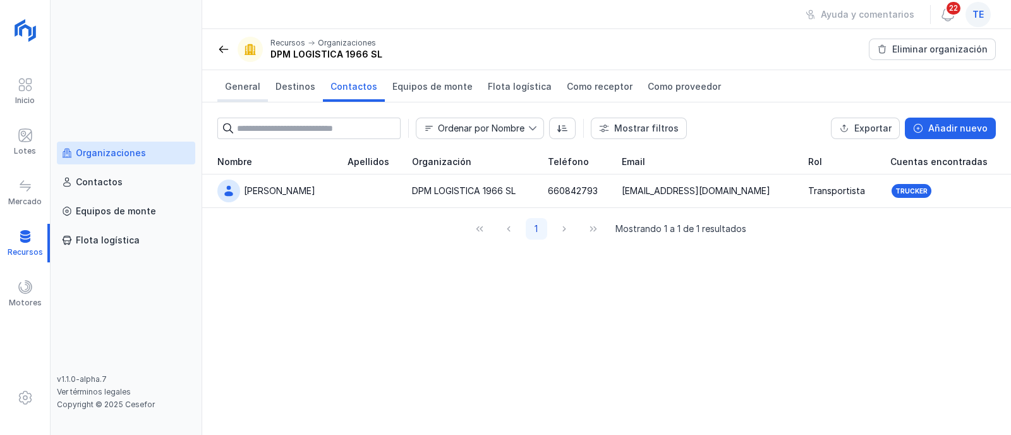
click at [250, 94] on link "General" at bounding box center [242, 86] width 51 height 32
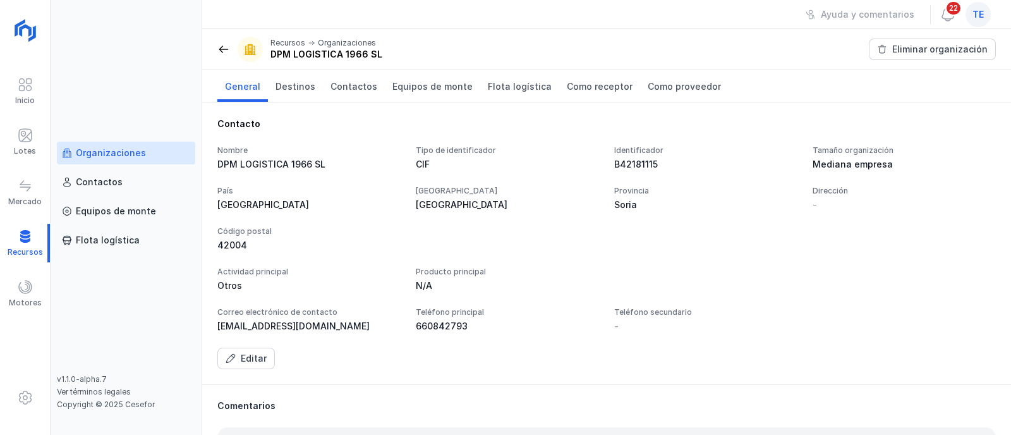
click at [114, 150] on div "Organizaciones" at bounding box center [111, 153] width 70 height 13
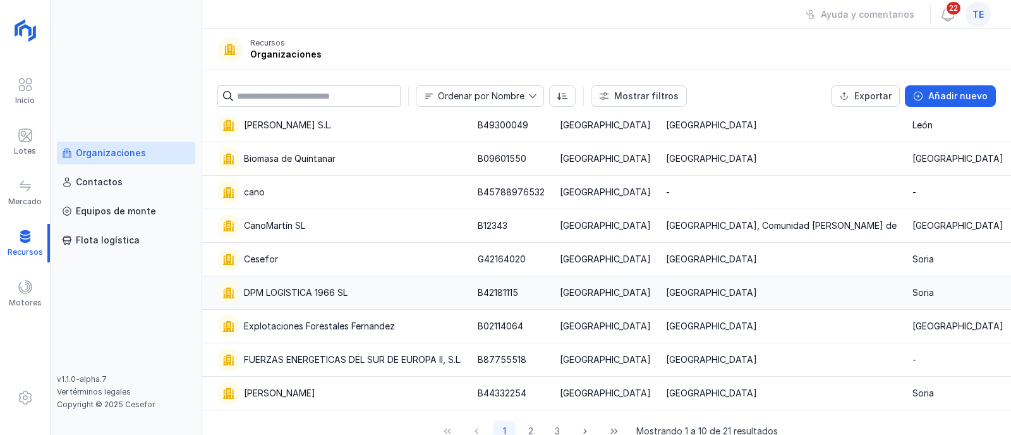
scroll to position [78, 0]
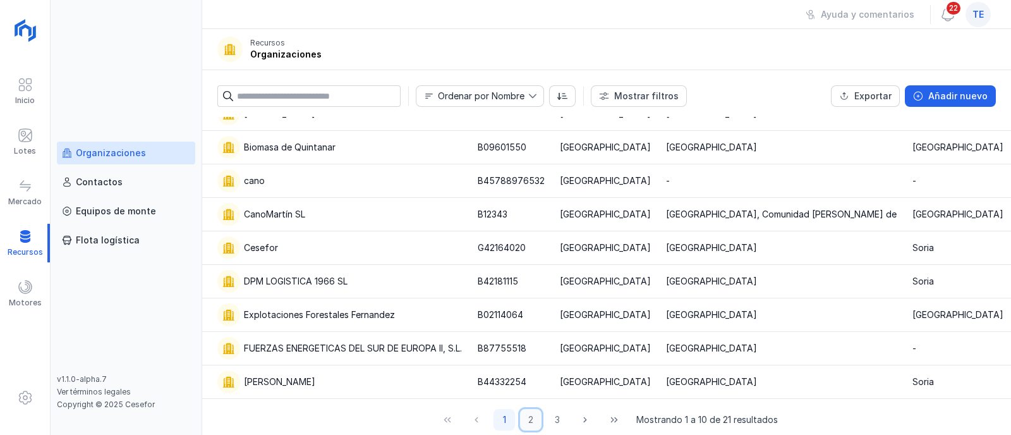
click at [526, 418] on button "2" at bounding box center [530, 419] width 21 height 21
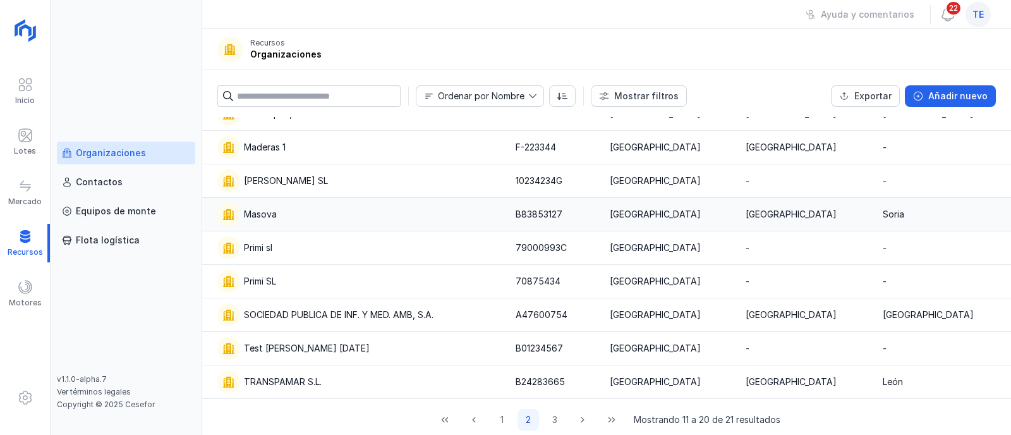
click at [336, 220] on div "Masova" at bounding box center [358, 214] width 283 height 23
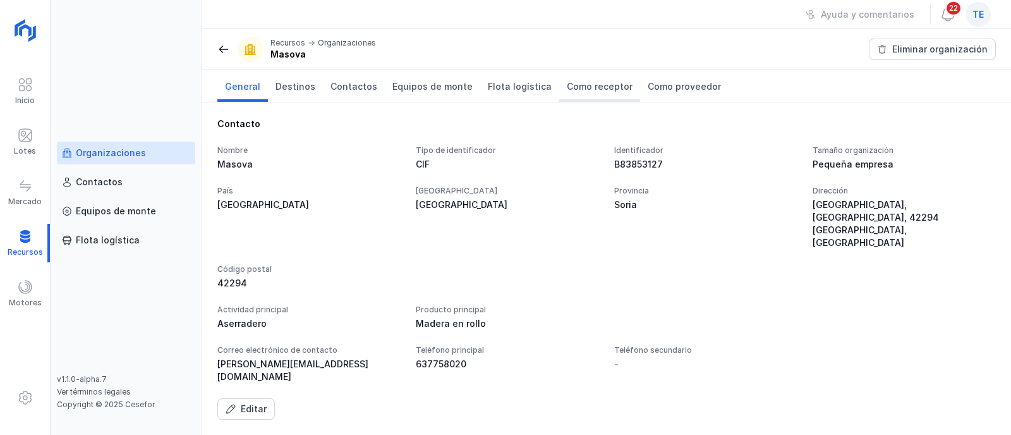
click at [596, 87] on span "Como receptor" at bounding box center [600, 86] width 66 height 13
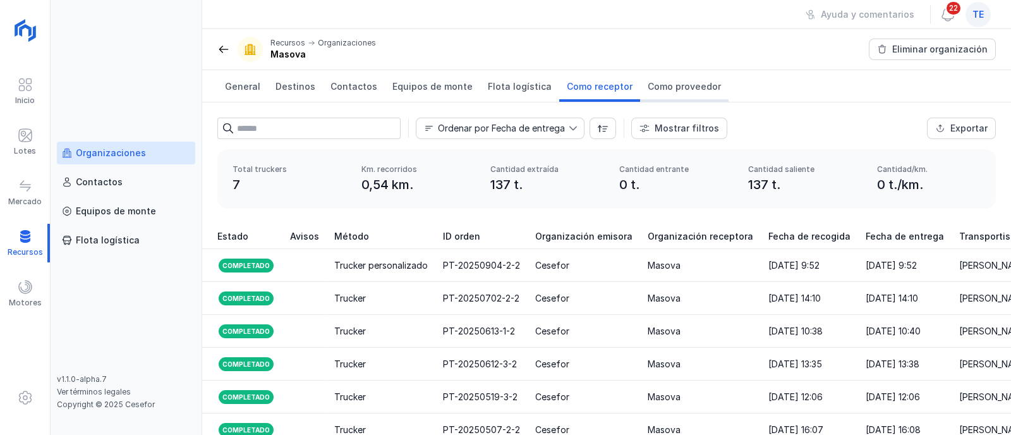
click at [671, 83] on span "Como proveedor" at bounding box center [684, 86] width 73 height 13
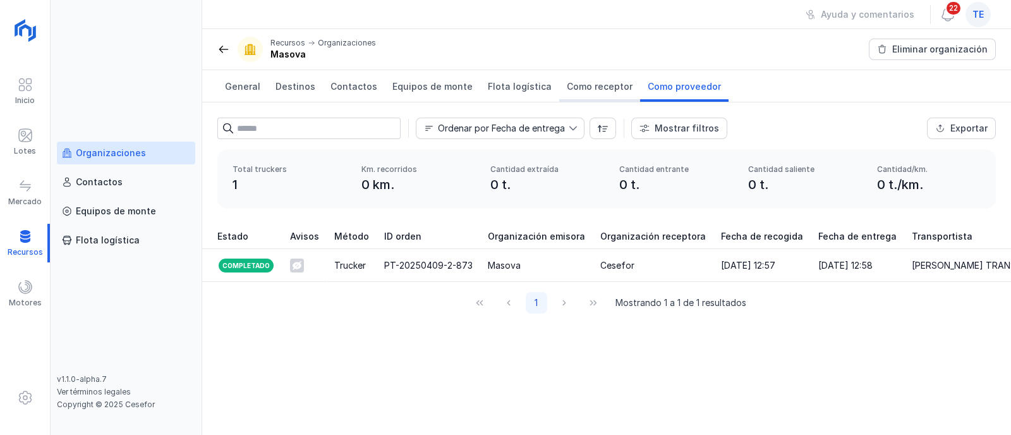
click at [593, 88] on span "Como receptor" at bounding box center [600, 86] width 66 height 13
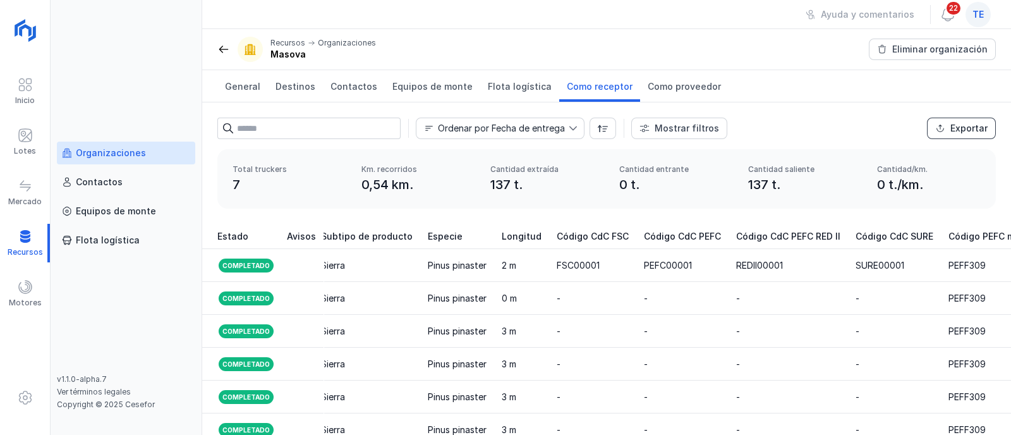
click at [951, 134] on button "Exportar" at bounding box center [961, 127] width 69 height 21
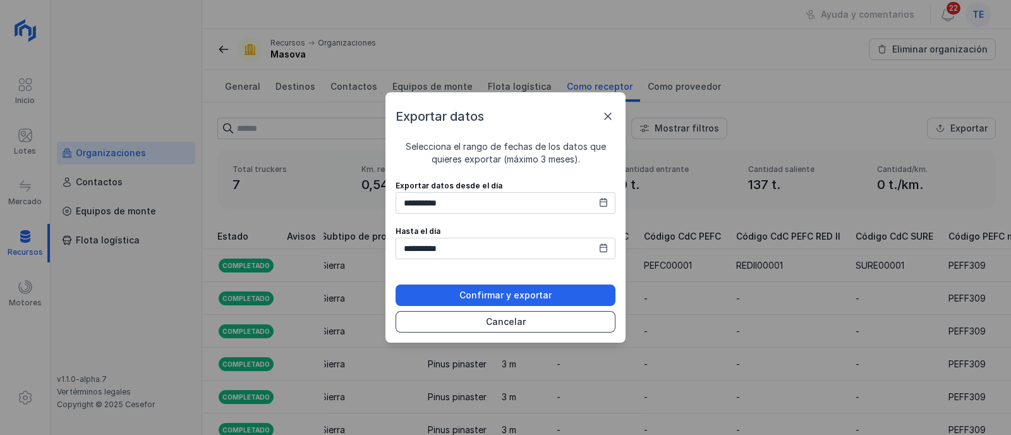
click at [546, 327] on button "Cancelar" at bounding box center [505, 321] width 220 height 21
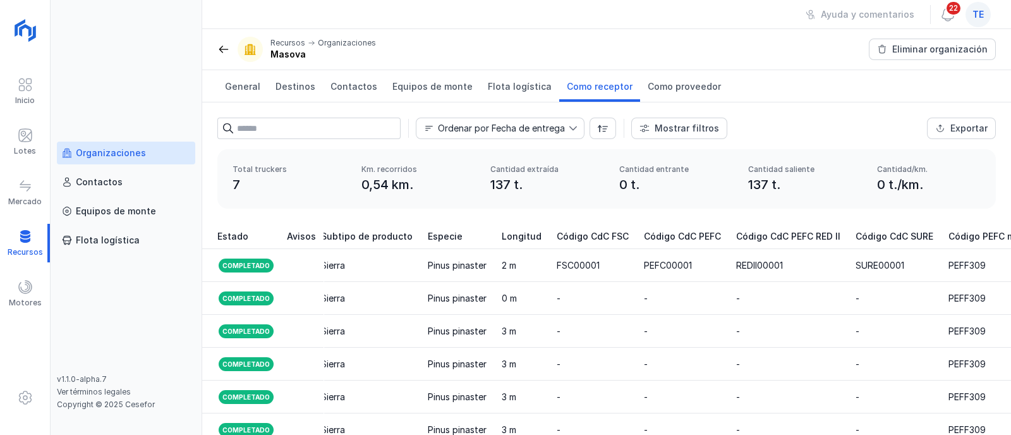
drag, startPoint x: 41, startPoint y: 321, endPoint x: 131, endPoint y: 354, distance: 95.7
click at [131, 354] on div "Organizaciones Contactos Equipos de [PERSON_NAME] logística" at bounding box center [126, 258] width 138 height 232
click at [28, 152] on div "Lotes" at bounding box center [25, 151] width 22 height 10
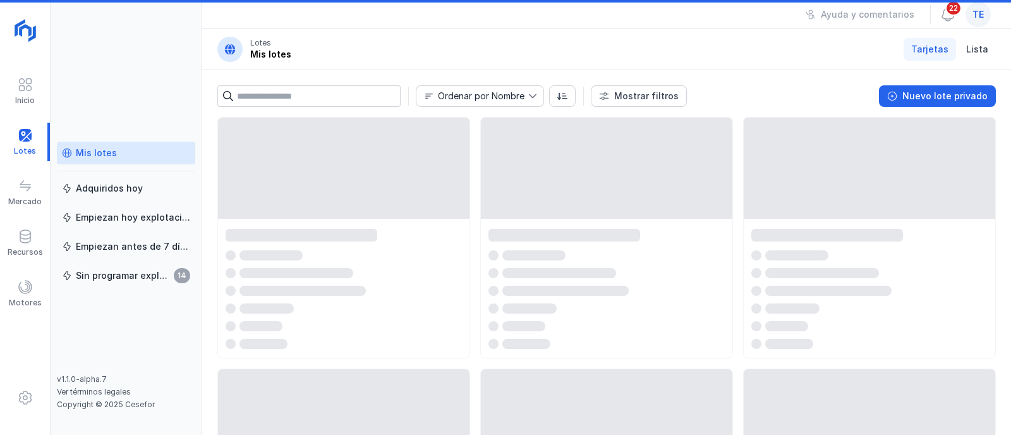
click at [102, 153] on div "Mis lotes" at bounding box center [96, 153] width 41 height 13
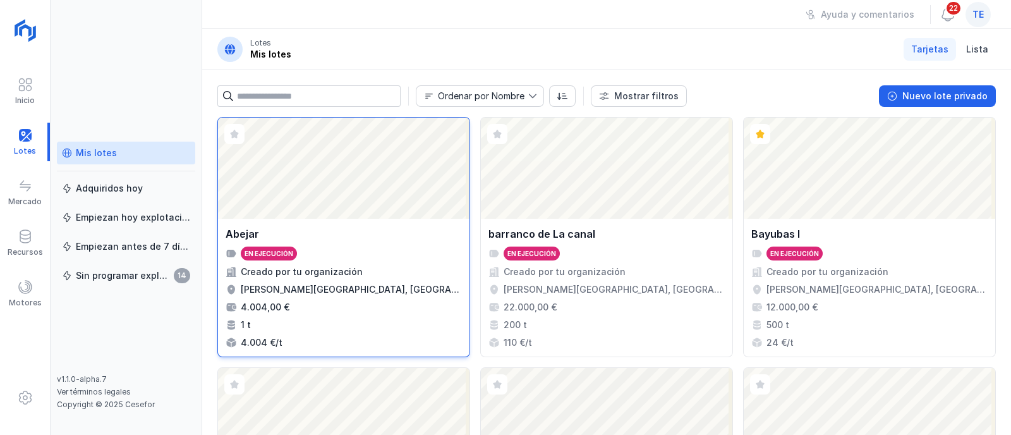
click at [379, 187] on div "Abrir lote" at bounding box center [343, 167] width 251 height 101
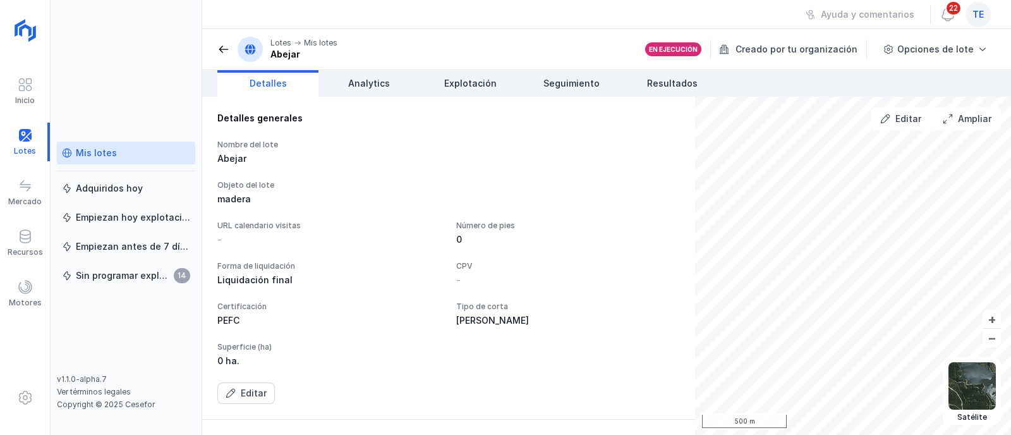
click at [221, 47] on span at bounding box center [223, 49] width 13 height 13
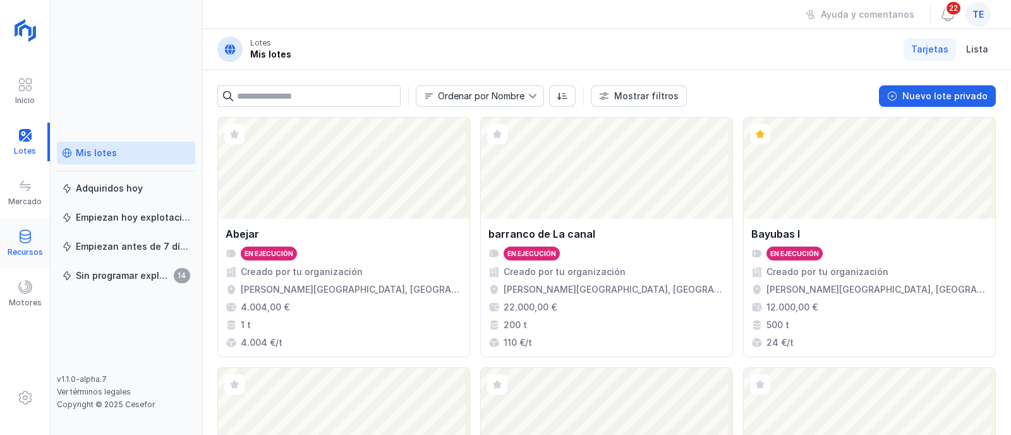
click at [24, 253] on div "Recursos" at bounding box center [25, 252] width 35 height 10
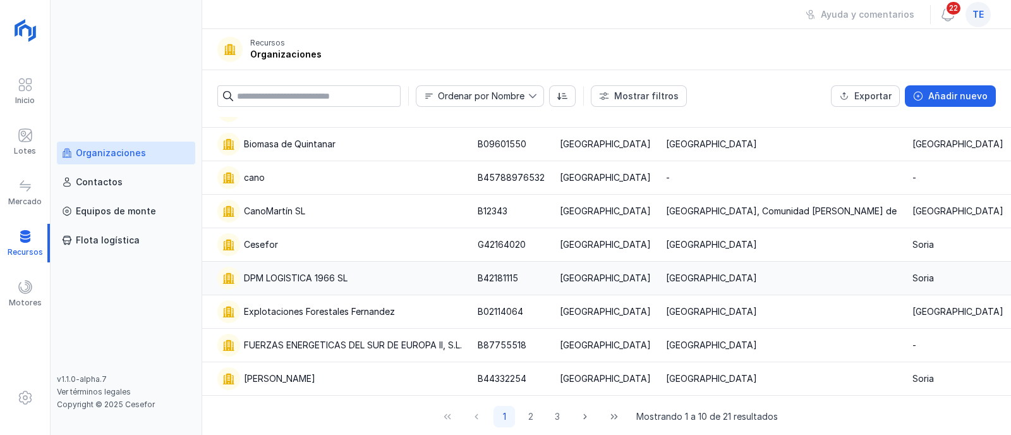
scroll to position [82, 0]
click at [533, 421] on button "2" at bounding box center [530, 415] width 21 height 21
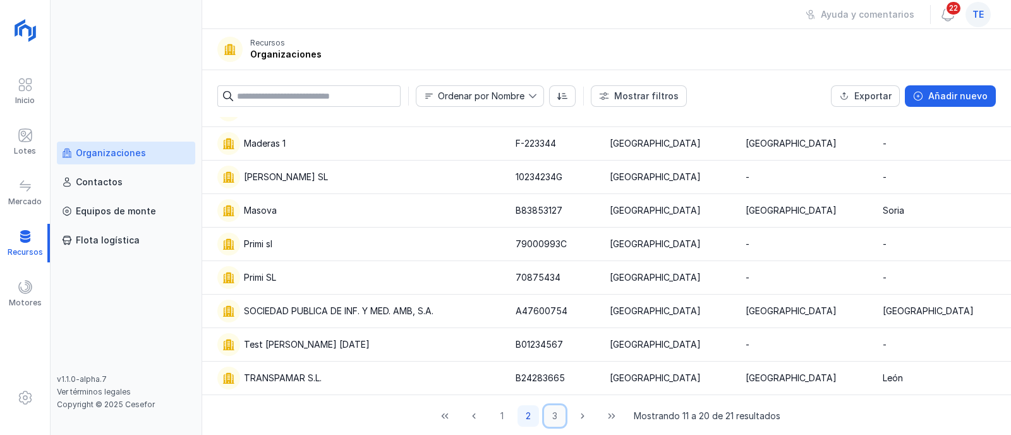
click at [553, 414] on button "3" at bounding box center [554, 415] width 21 height 21
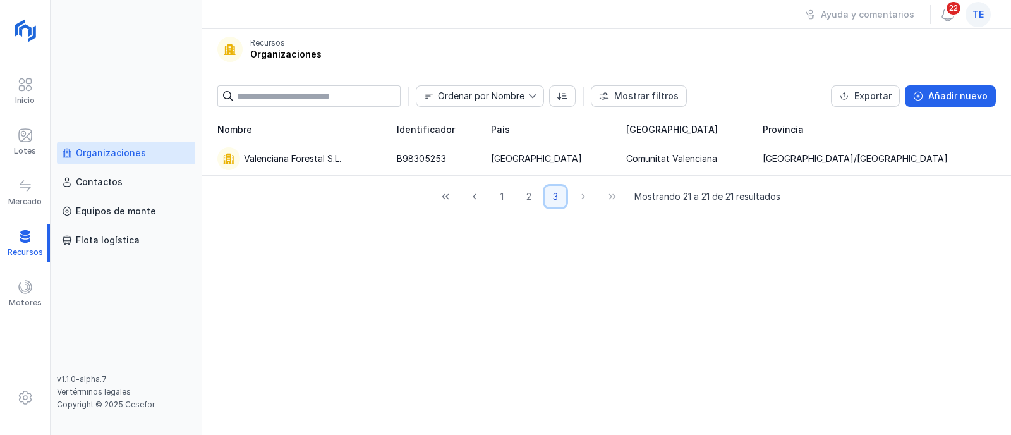
scroll to position [0, 0]
click at [382, 157] on div "Valenciana Forestal S.L." at bounding box center [299, 158] width 164 height 23
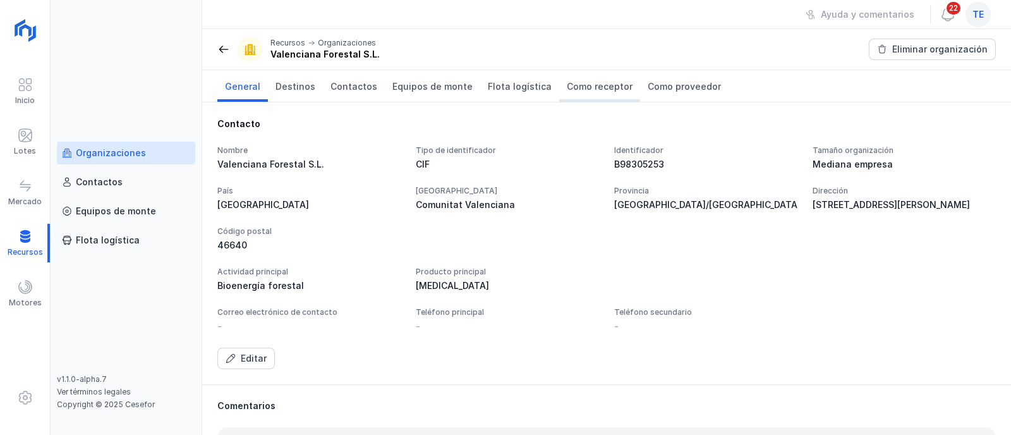
click at [586, 87] on span "Como receptor" at bounding box center [600, 86] width 66 height 13
click at [661, 85] on span "Como proveedor" at bounding box center [684, 86] width 73 height 13
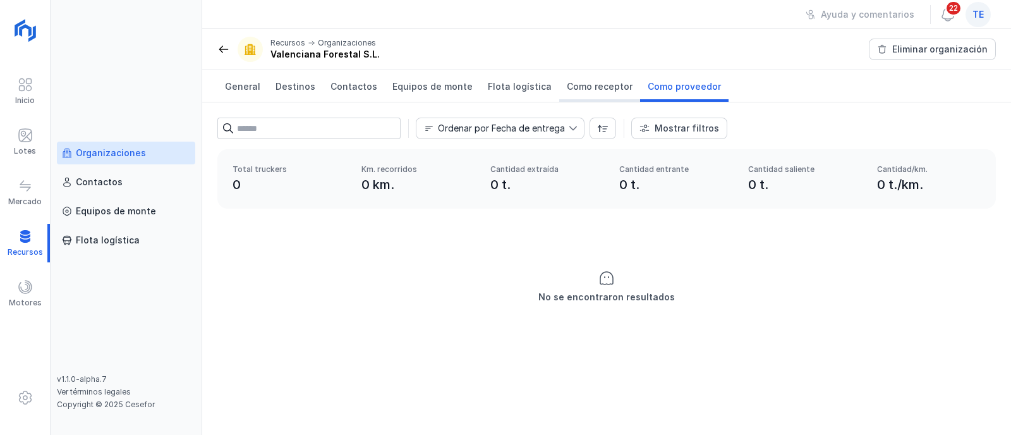
click at [593, 89] on span "Como receptor" at bounding box center [600, 86] width 66 height 13
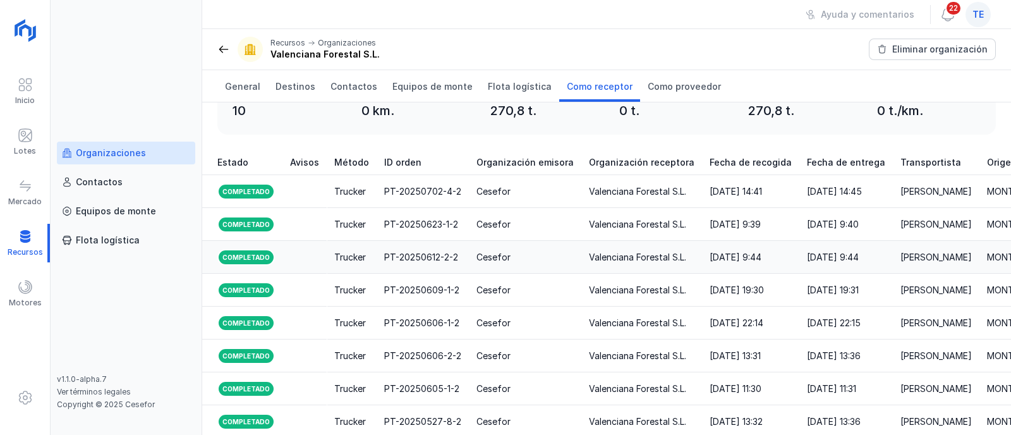
scroll to position [78, 0]
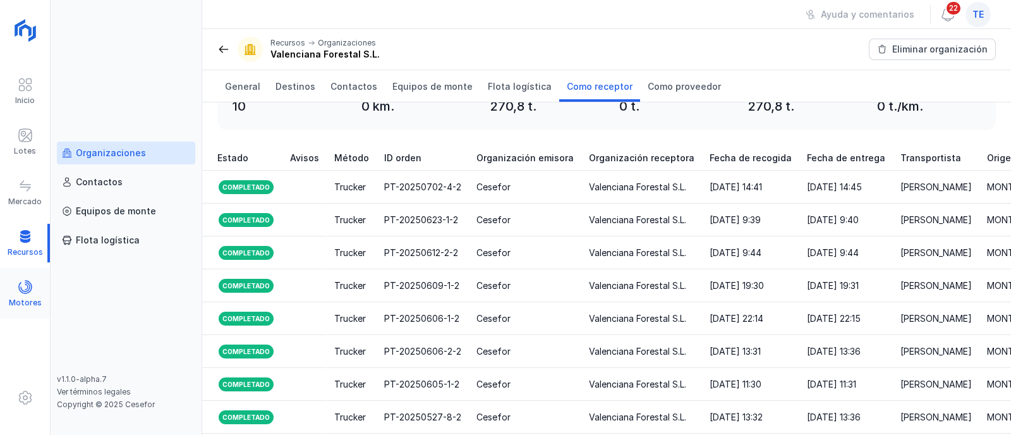
click at [26, 294] on span at bounding box center [25, 286] width 15 height 15
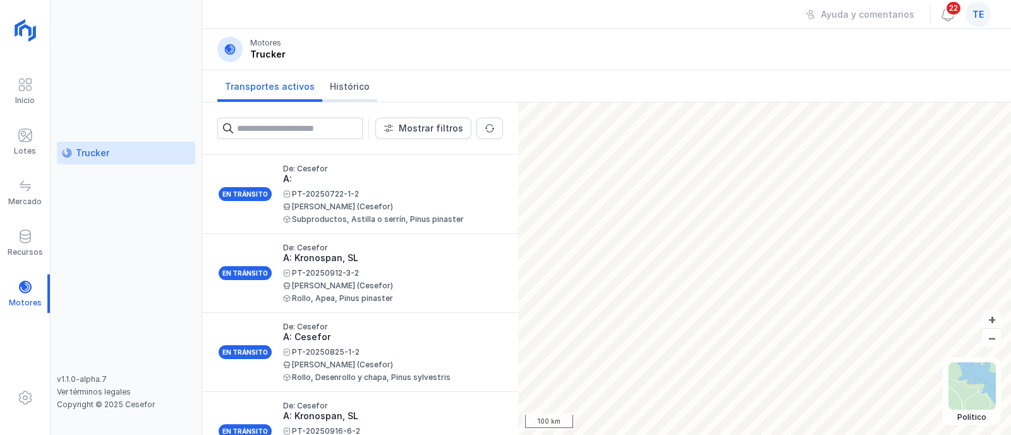
click at [336, 81] on span "Histórico" at bounding box center [350, 86] width 40 height 13
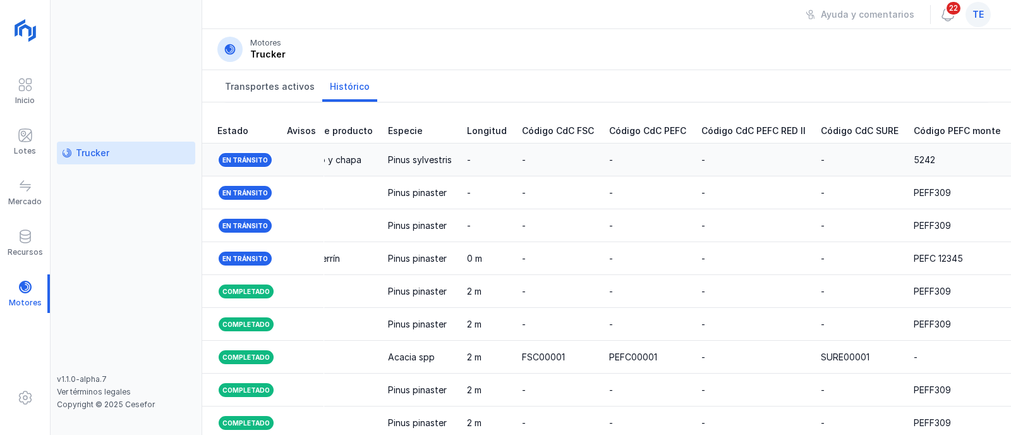
scroll to position [104, 0]
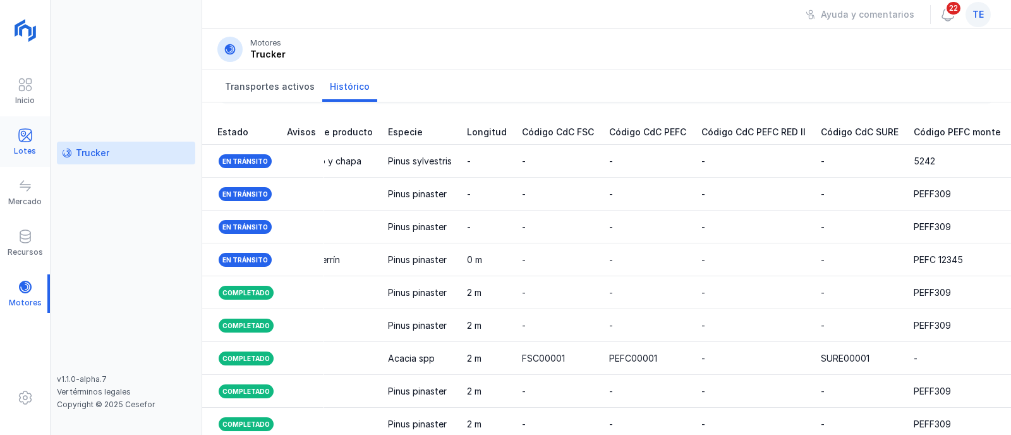
click at [30, 139] on span at bounding box center [25, 135] width 15 height 15
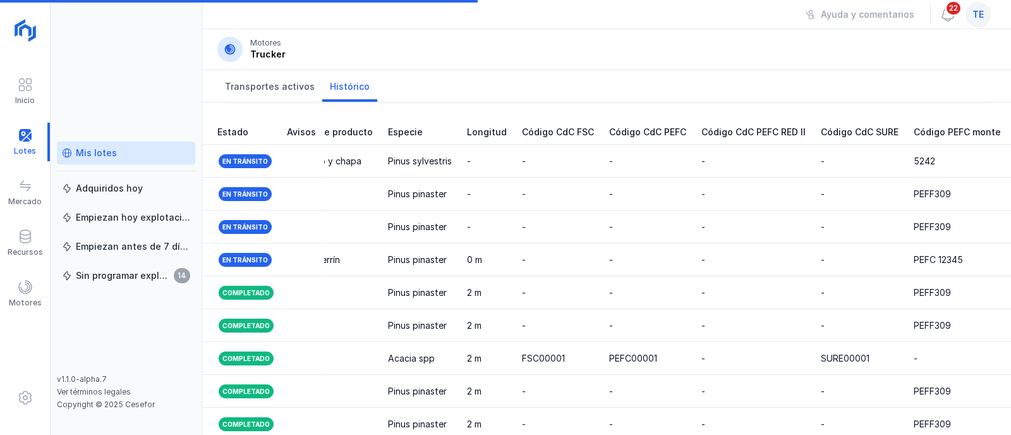
click at [102, 148] on div "Mis lotes" at bounding box center [96, 153] width 41 height 13
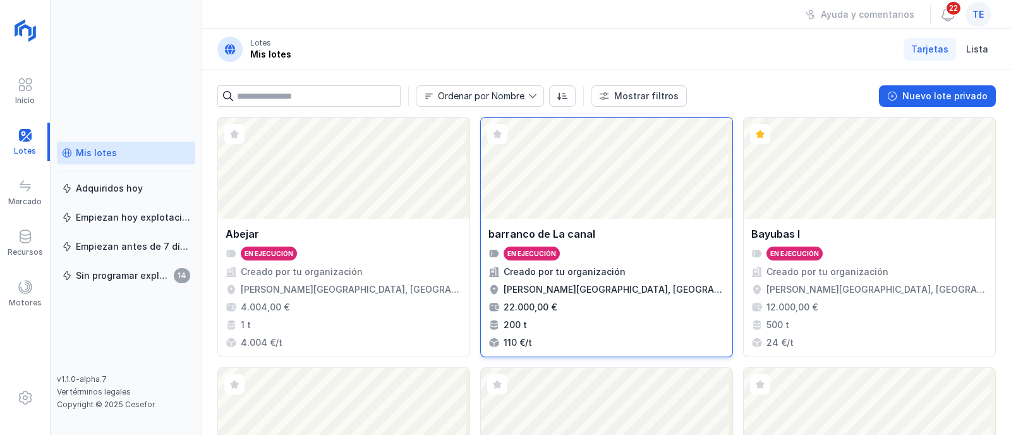
click at [574, 215] on div "Abrir lote" at bounding box center [606, 167] width 251 height 101
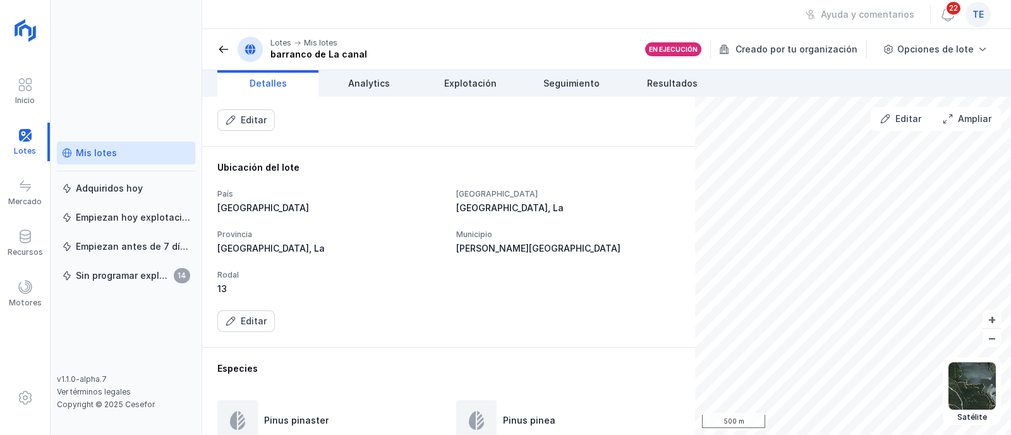
scroll to position [157, 0]
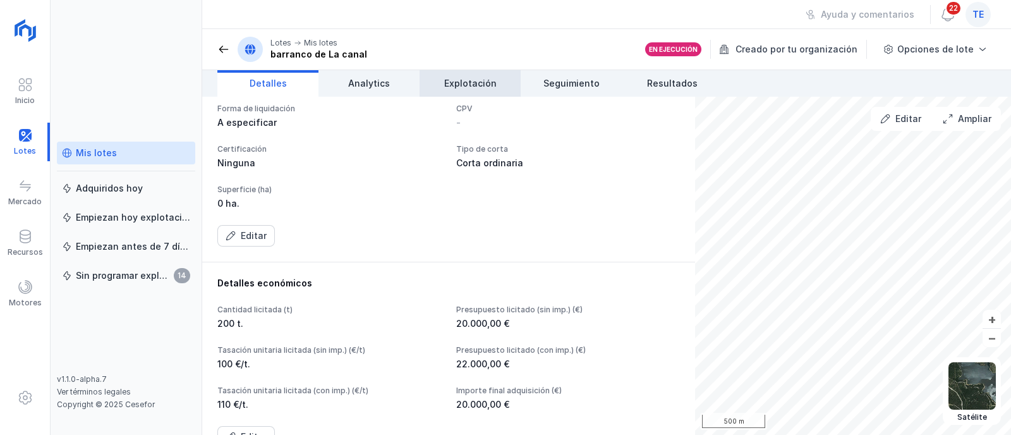
click at [479, 88] on span "Explotación" at bounding box center [470, 83] width 52 height 13
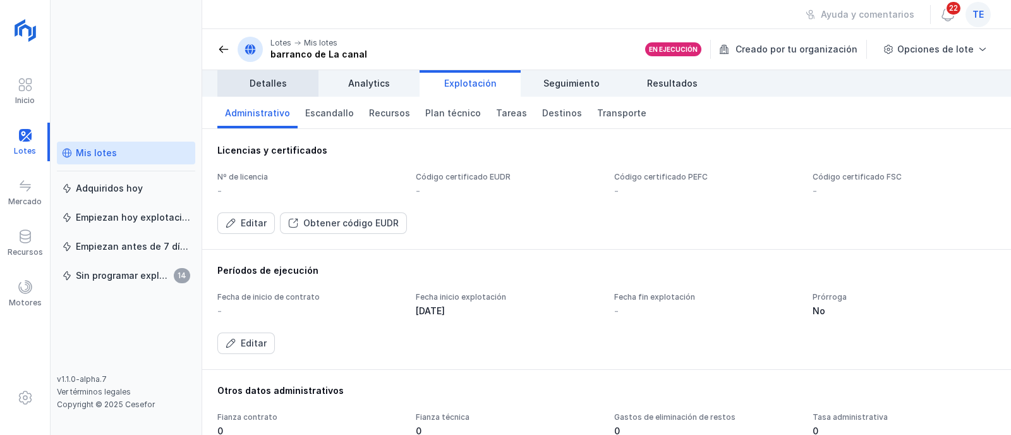
click at [259, 88] on span "Detalles" at bounding box center [268, 83] width 37 height 13
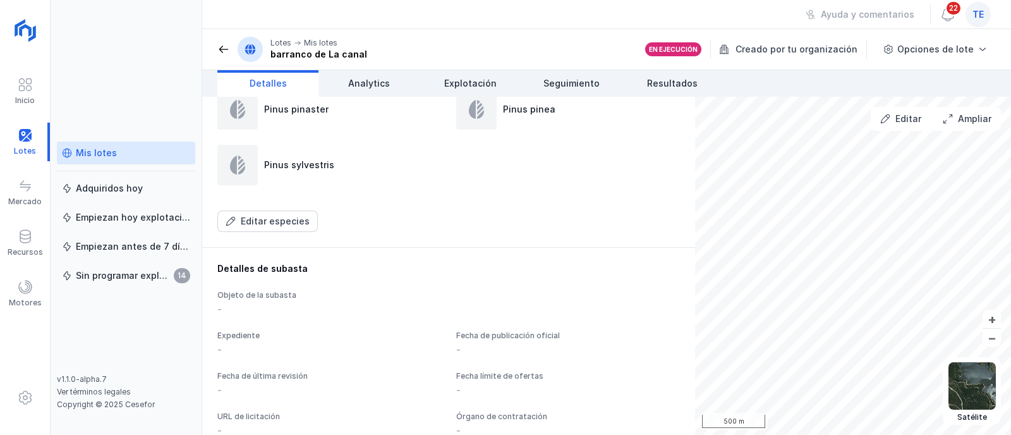
scroll to position [790, 0]
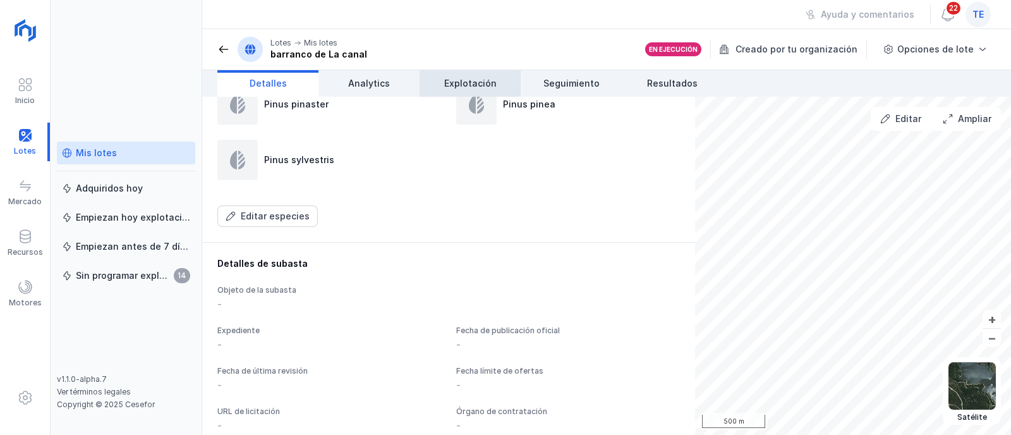
click at [452, 83] on span "Explotación" at bounding box center [470, 83] width 52 height 13
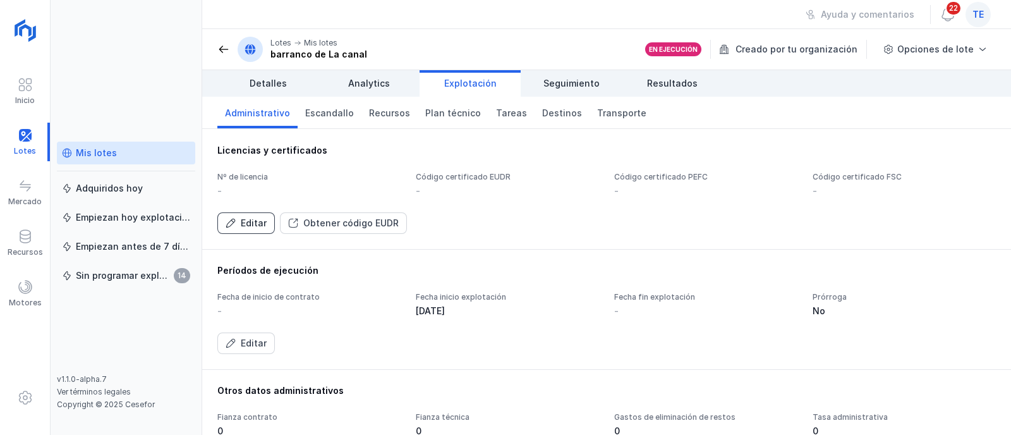
click at [253, 226] on div "Editar" at bounding box center [254, 223] width 26 height 13
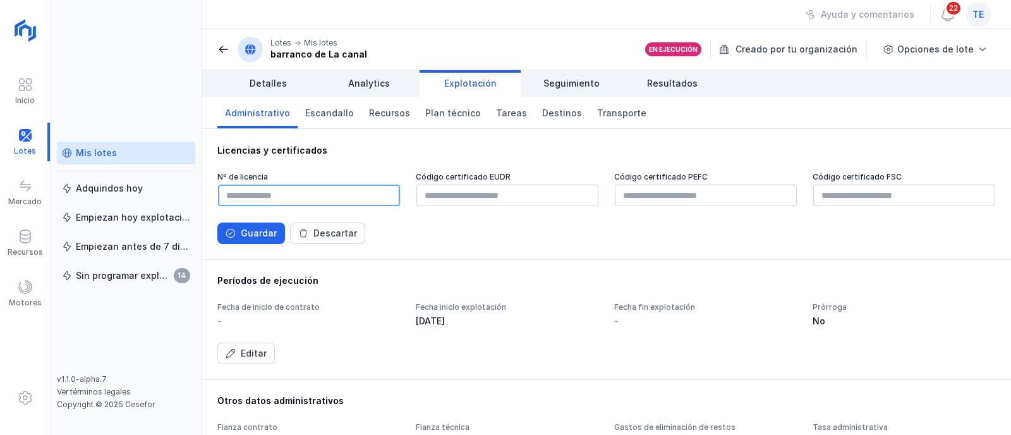
click at [246, 192] on input "text" at bounding box center [309, 194] width 182 height 21
click at [253, 237] on div "Guardar" at bounding box center [259, 233] width 36 height 13
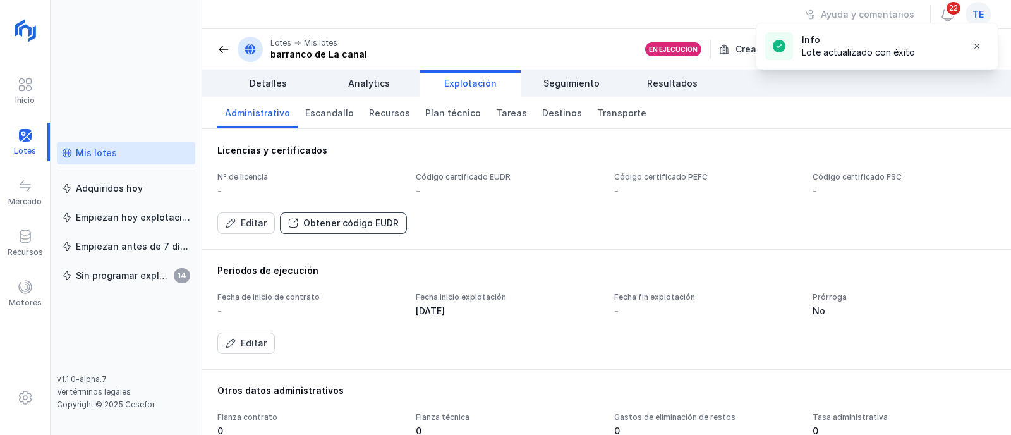
click at [335, 227] on div "Obtener código EUDR" at bounding box center [350, 223] width 95 height 13
drag, startPoint x: 335, startPoint y: 227, endPoint x: 411, endPoint y: 203, distance: 79.7
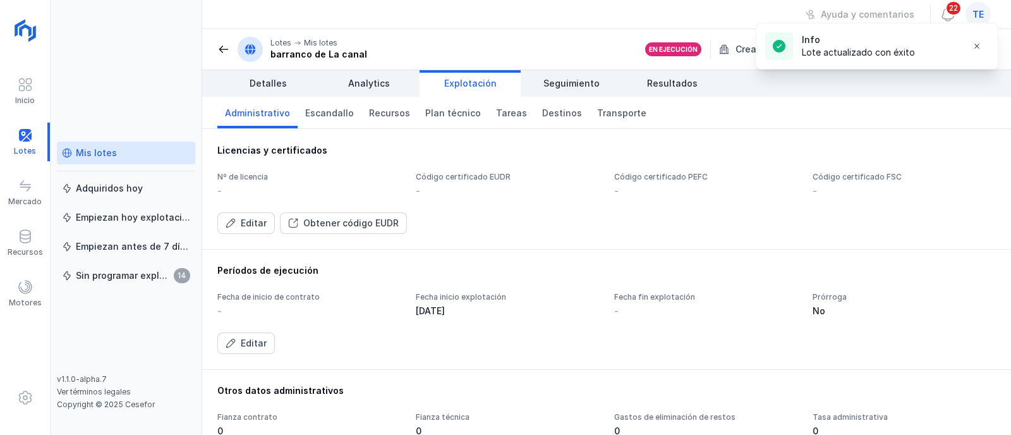
click at [371, 212] on button "Obtener código EUDR" at bounding box center [343, 222] width 127 height 21
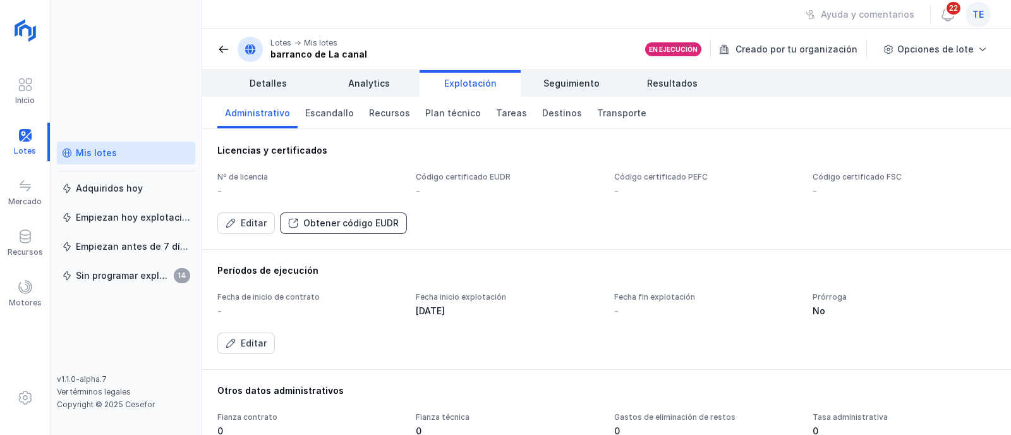
click at [342, 220] on div "Obtener código EUDR" at bounding box center [350, 223] width 95 height 13
drag, startPoint x: 342, startPoint y: 220, endPoint x: 352, endPoint y: 224, distance: 11.0
click at [352, 224] on div "Obtener código EUDR" at bounding box center [350, 223] width 95 height 13
click at [378, 222] on div "Obtener código EUDR" at bounding box center [350, 223] width 95 height 13
click at [382, 223] on div "Obtener código EUDR" at bounding box center [350, 223] width 95 height 13
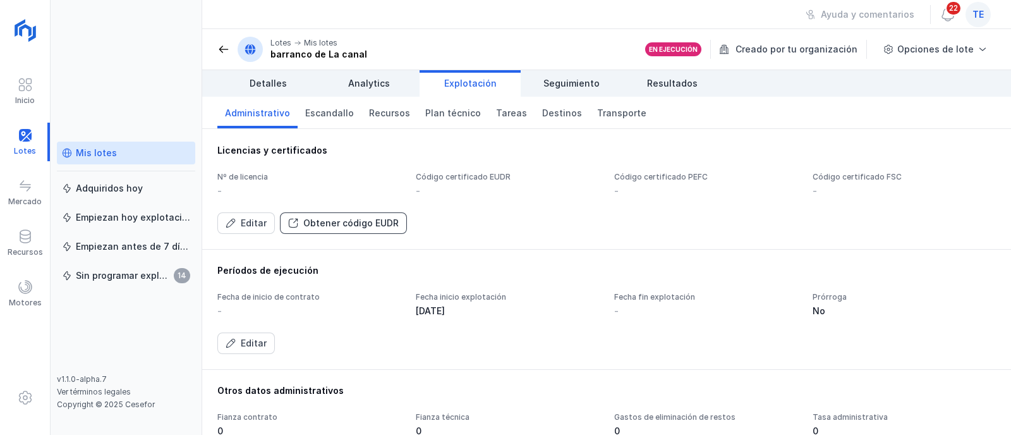
click at [363, 228] on div "Obtener código EUDR" at bounding box center [350, 223] width 95 height 13
click at [361, 222] on div "Obtener código EUDR" at bounding box center [350, 223] width 95 height 13
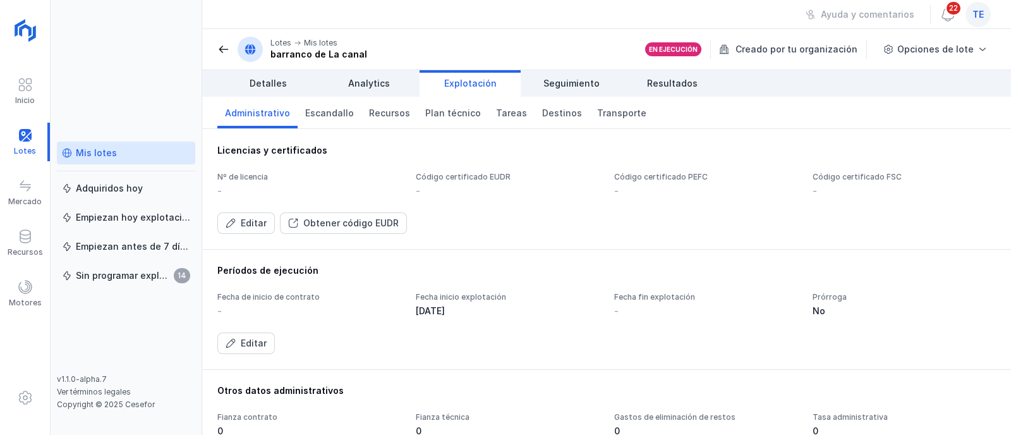
drag, startPoint x: 355, startPoint y: 219, endPoint x: 355, endPoint y: 233, distance: 13.9
click at [355, 233] on div "Licencias y certificados Nº de licencia - Código certificado EUDR - Código cert…" at bounding box center [606, 189] width 809 height 120
click at [350, 225] on div "Obtener código EUDR" at bounding box center [350, 223] width 95 height 13
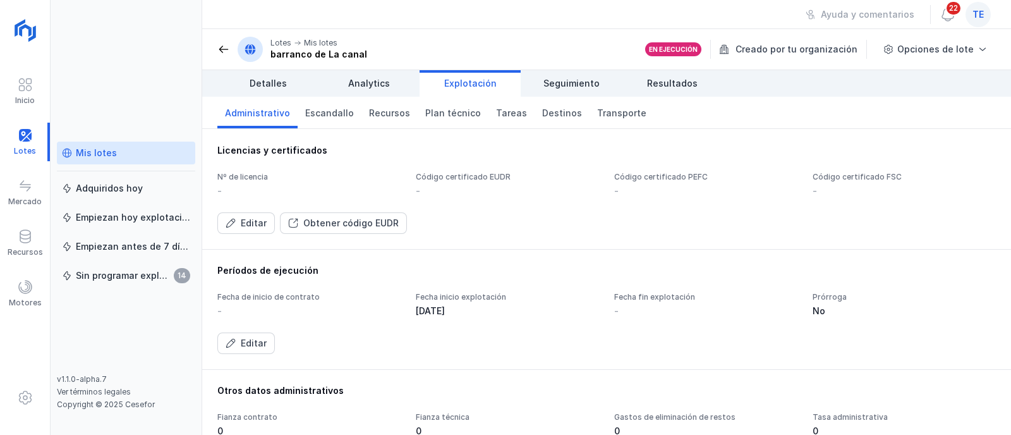
click at [258, 225] on div "Editar" at bounding box center [254, 223] width 26 height 13
click at [258, 227] on div "Nº de licencia - Código certificado EUDR - Código certificado PEFC - Código cer…" at bounding box center [606, 203] width 778 height 62
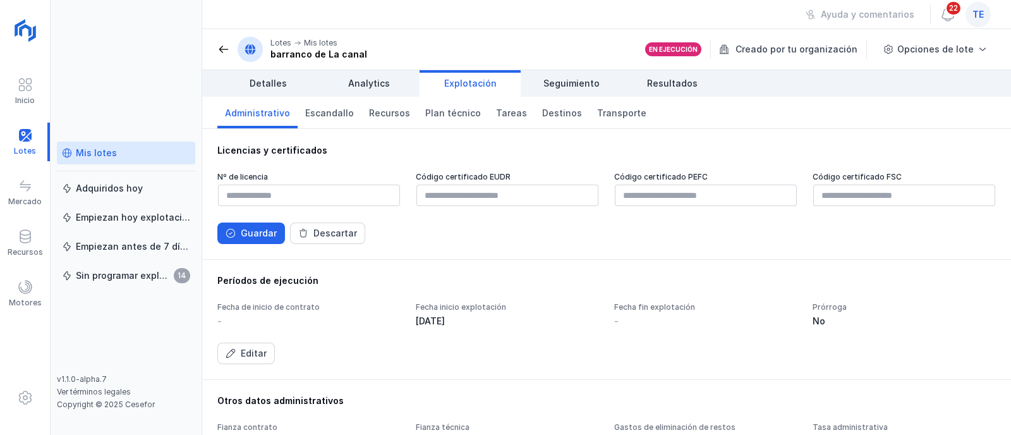
click at [254, 224] on button "Guardar" at bounding box center [251, 232] width 68 height 21
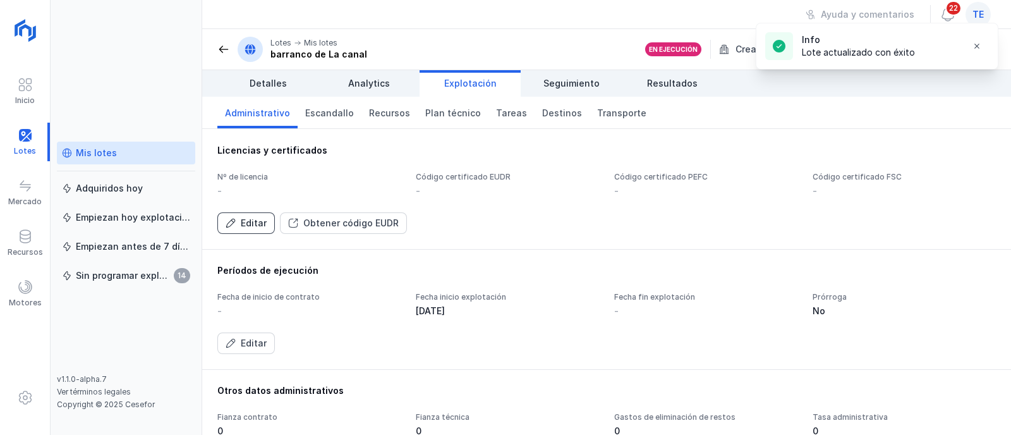
click at [250, 229] on button "Editar" at bounding box center [245, 222] width 57 height 21
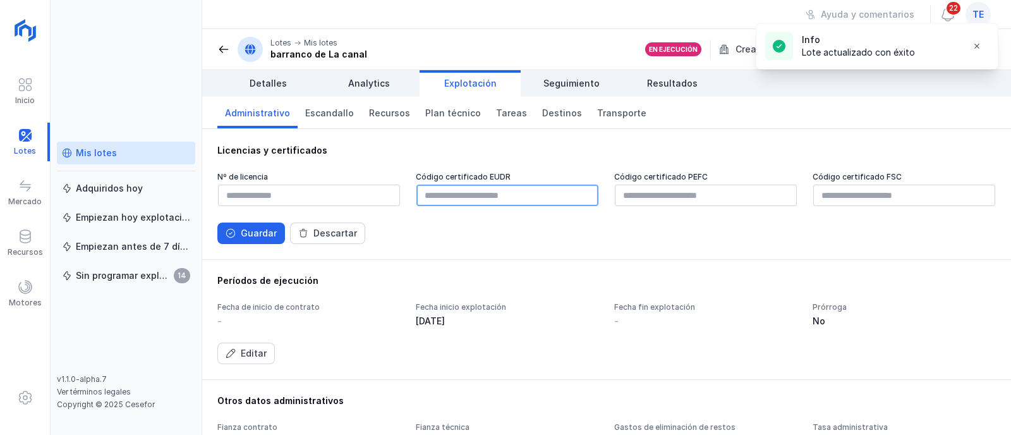
click at [452, 193] on input "text" at bounding box center [507, 194] width 182 height 21
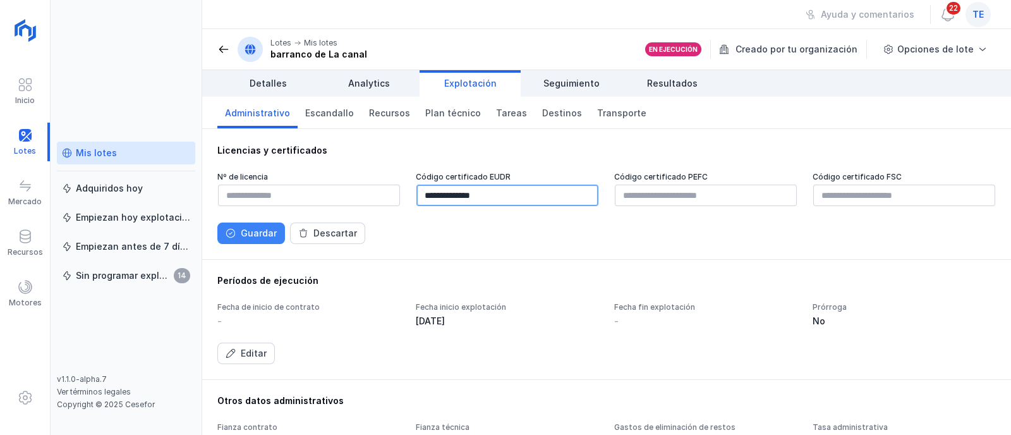
type input "**********"
click at [248, 236] on div "Guardar" at bounding box center [259, 233] width 36 height 13
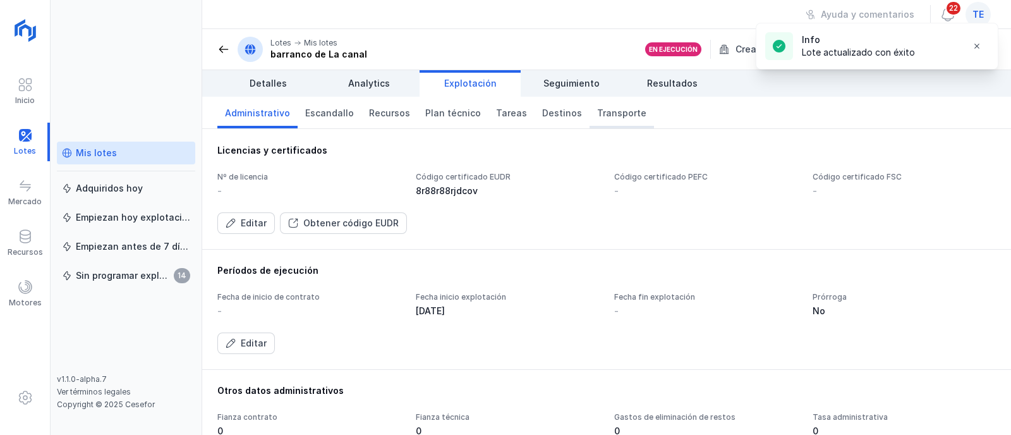
click at [598, 115] on span "Transporte" at bounding box center [621, 113] width 49 height 13
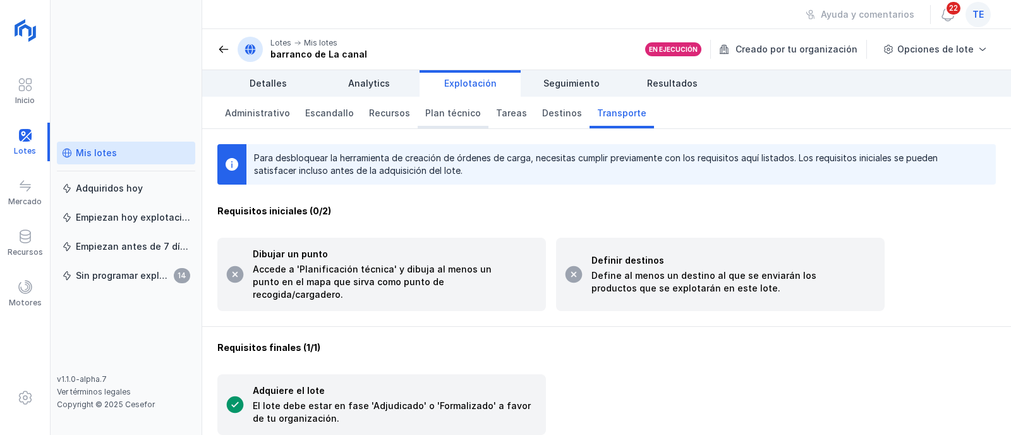
click at [448, 119] on span "Plan técnico" at bounding box center [453, 113] width 56 height 13
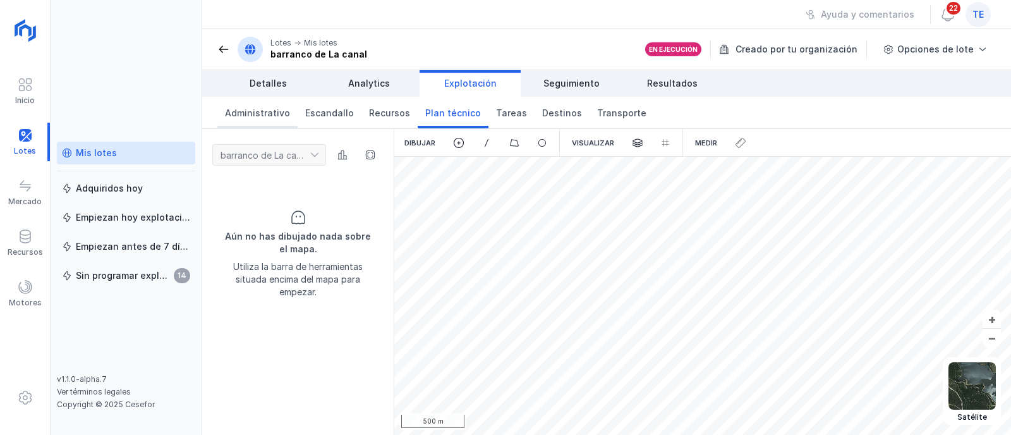
click at [256, 122] on link "Administrativo" at bounding box center [257, 113] width 80 height 32
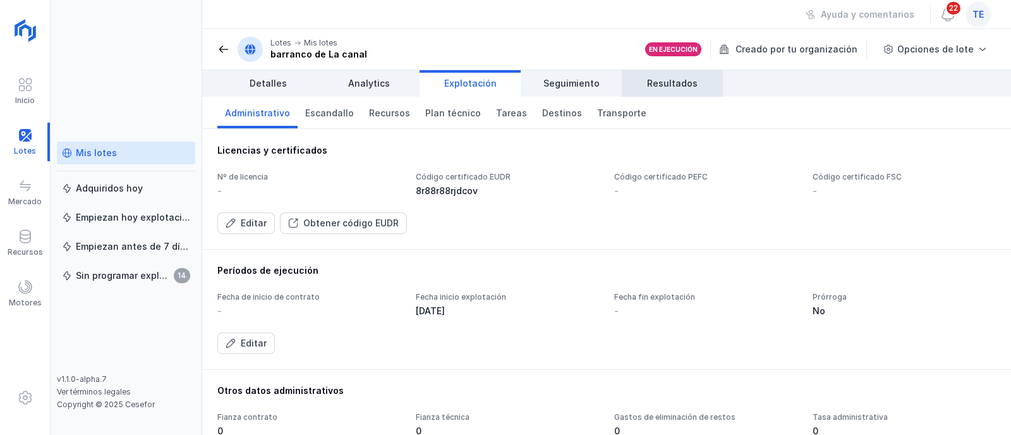
click at [688, 88] on span "Resultados" at bounding box center [672, 83] width 51 height 13
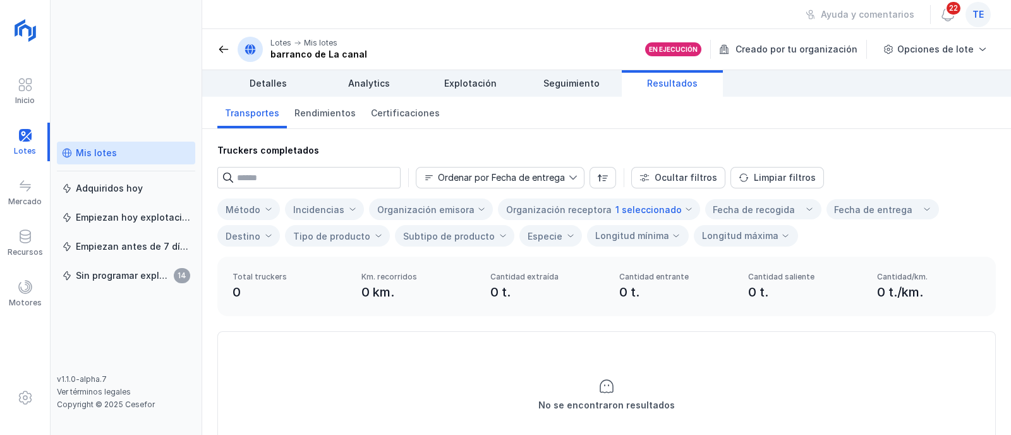
click at [137, 155] on div "Mis lotes" at bounding box center [126, 153] width 128 height 13
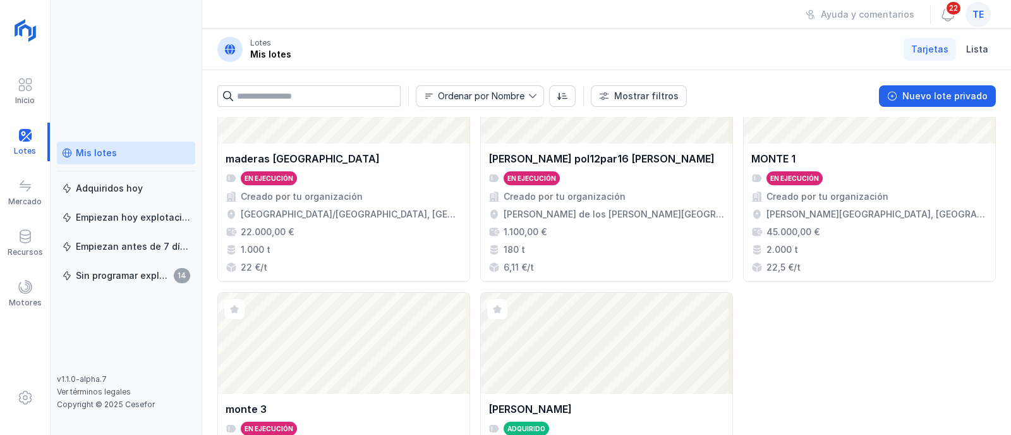
scroll to position [1320, 0]
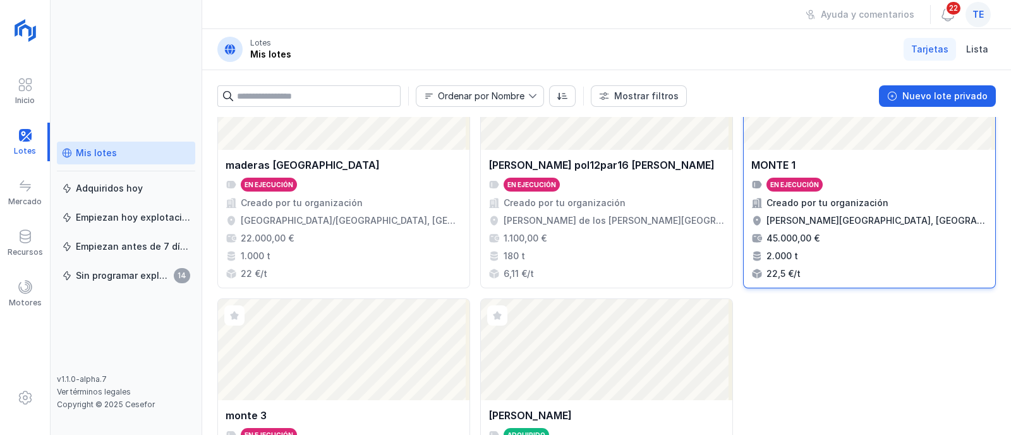
click at [860, 186] on div "En ejecución" at bounding box center [869, 185] width 236 height 14
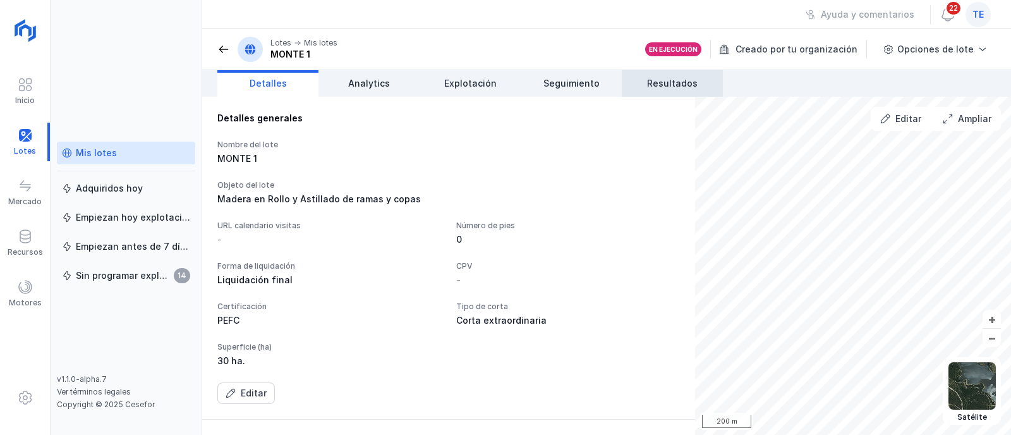
click at [663, 85] on span "Resultados" at bounding box center [672, 83] width 51 height 13
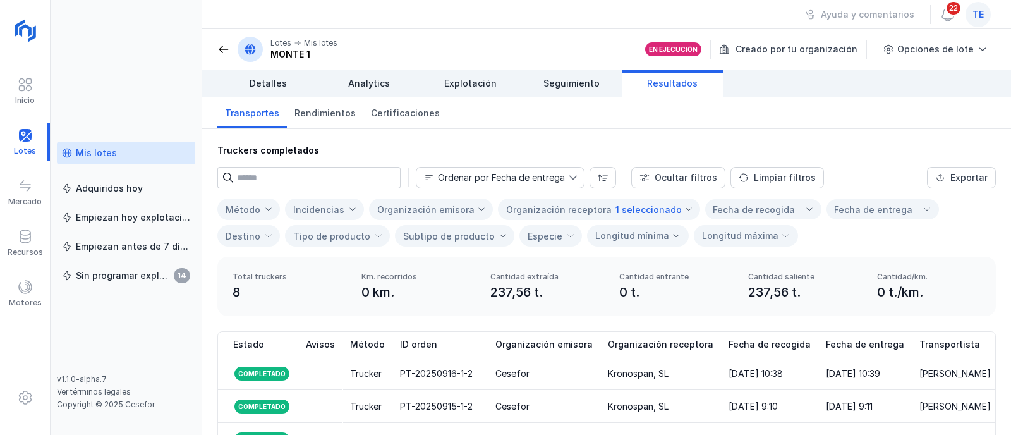
click at [790, 344] on th "Fecha de recogida" at bounding box center [769, 344] width 97 height 25
drag, startPoint x: 790, startPoint y: 344, endPoint x: 839, endPoint y: 322, distance: 53.8
click at [841, 327] on div "Total truckers 8 Km. recorridos 0 km. Cantidad extraída 237,56 t. Cantidad entr…" at bounding box center [606, 293] width 809 height 75
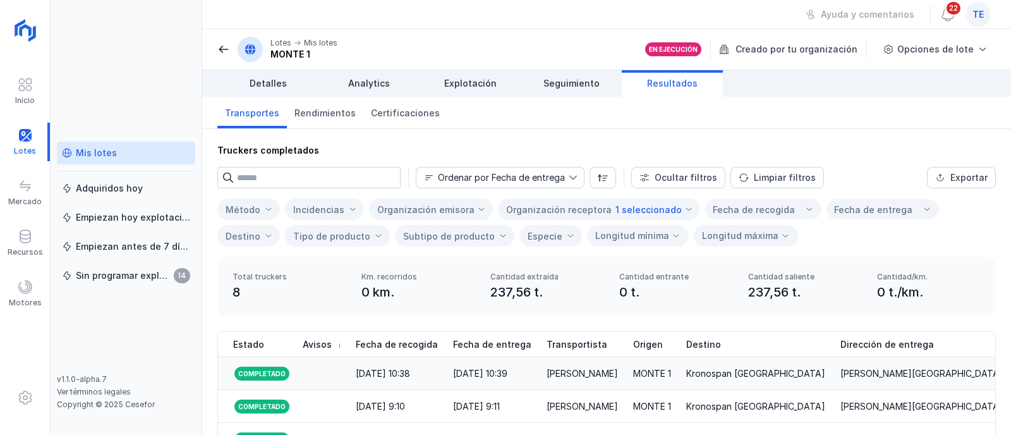
scroll to position [0, 373]
click at [473, 80] on span "Explotación" at bounding box center [470, 83] width 52 height 13
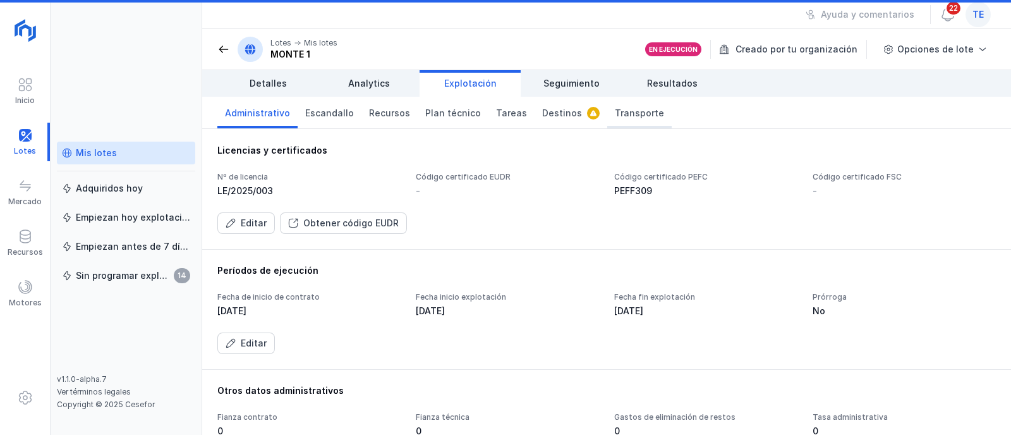
click at [615, 109] on span "Transporte" at bounding box center [639, 113] width 49 height 13
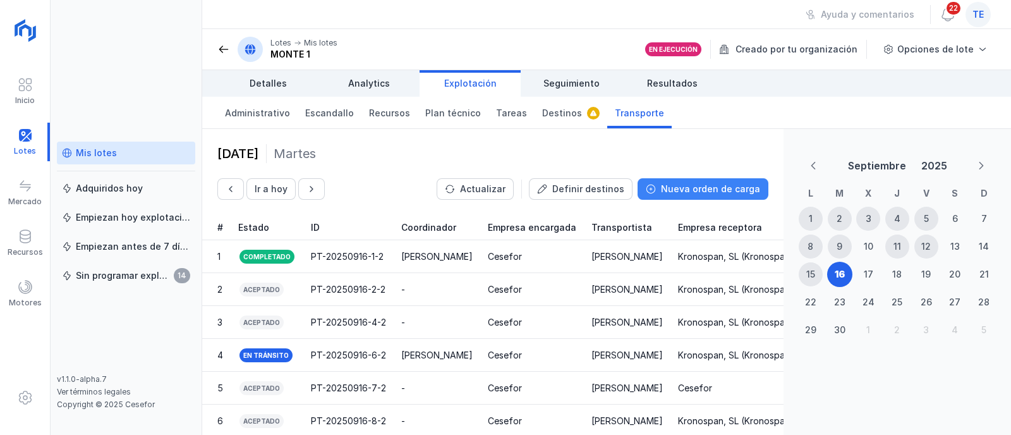
click at [685, 189] on div "Nueva orden de carga" at bounding box center [710, 189] width 99 height 13
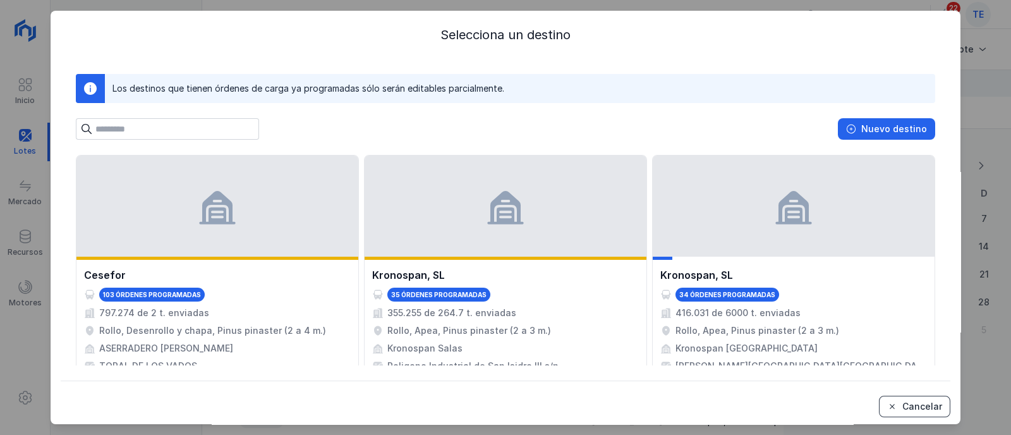
click at [908, 407] on div "Cancelar" at bounding box center [922, 406] width 40 height 13
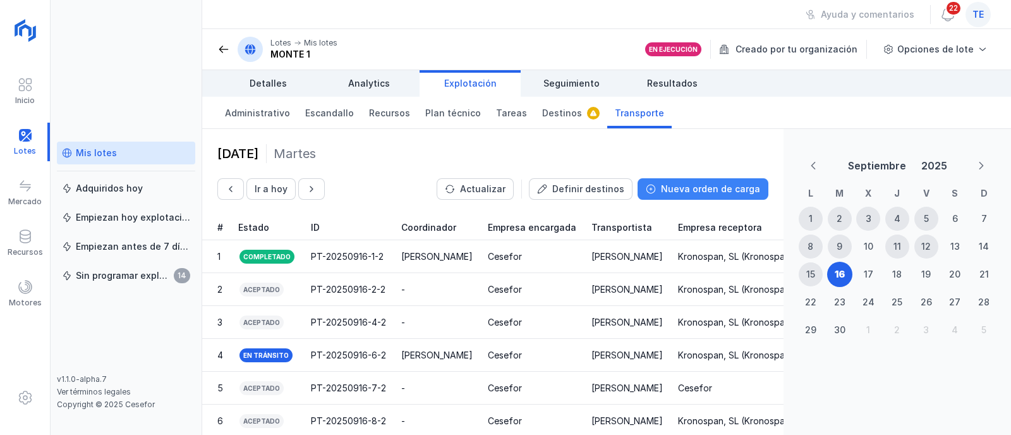
click at [716, 191] on div "Nueva orden de carga" at bounding box center [710, 189] width 99 height 13
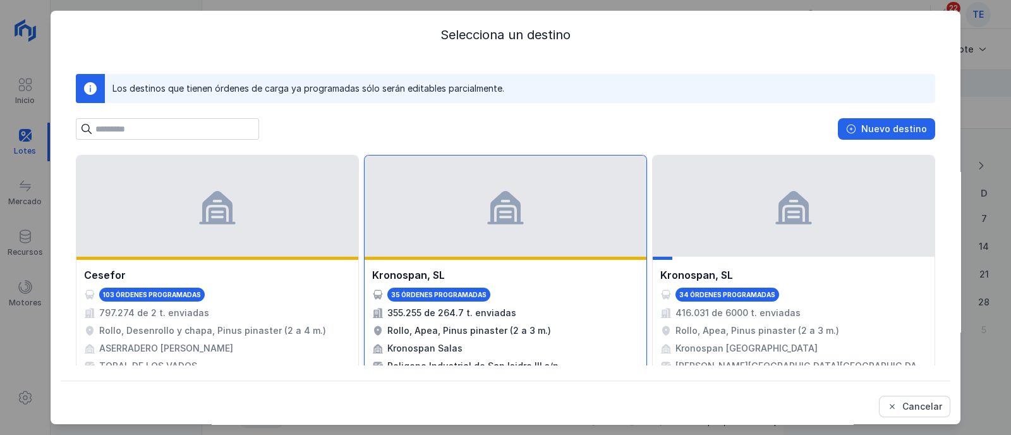
click at [512, 263] on div "Kronospan, SL 35 órdenes programadas 355.255 de 264.7 t. enviadas Rollo, Apea, …" at bounding box center [505, 320] width 282 height 120
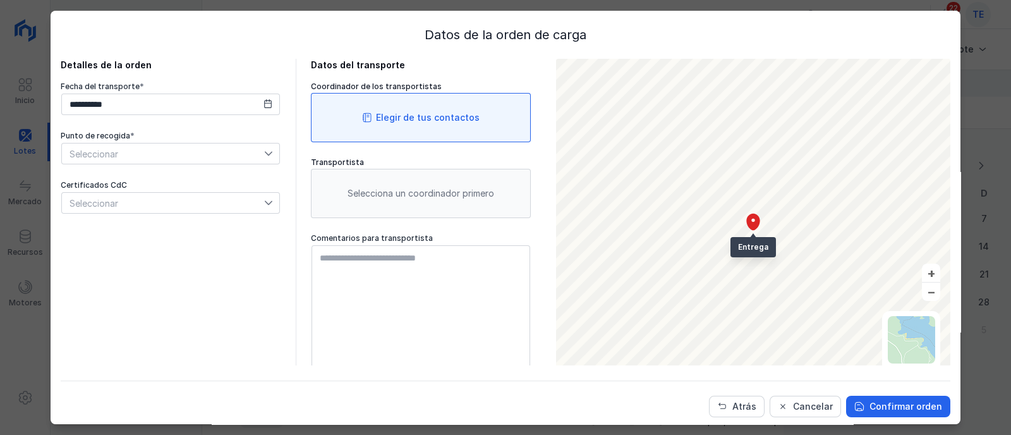
click at [376, 119] on div "Elegir de tus contactos" at bounding box center [428, 117] width 104 height 13
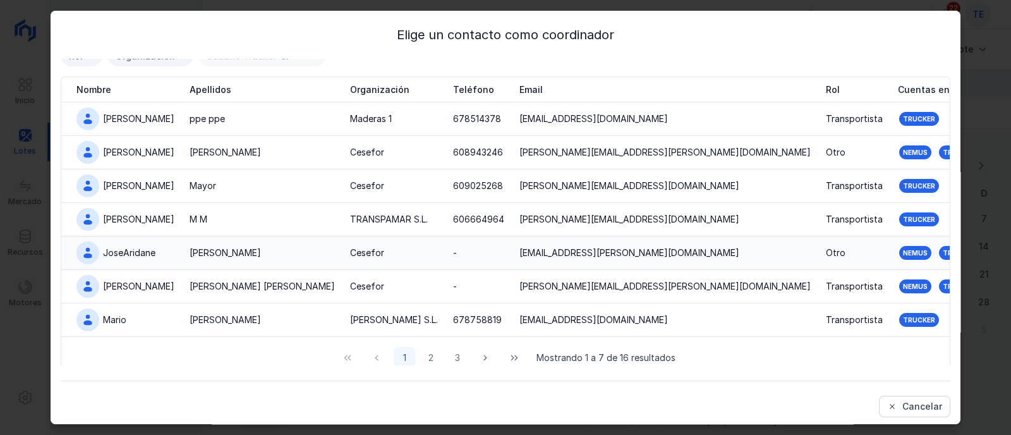
scroll to position [57, 0]
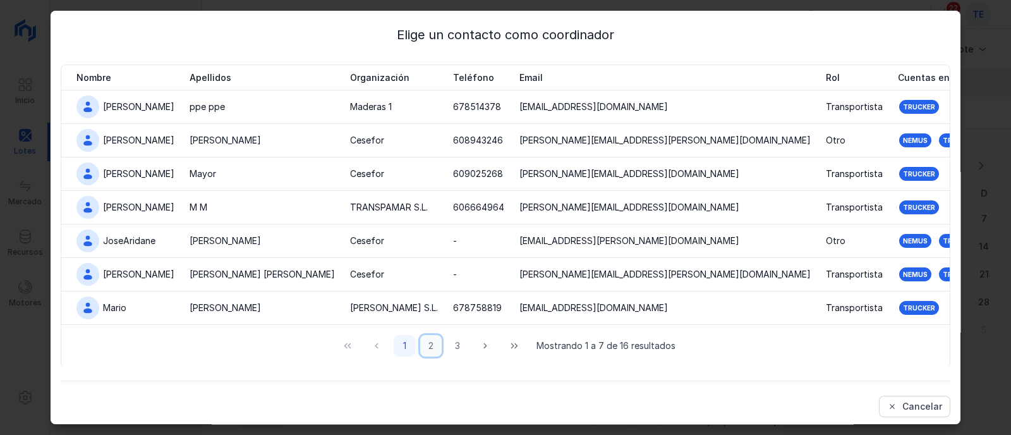
click at [422, 347] on button "2" at bounding box center [430, 345] width 21 height 21
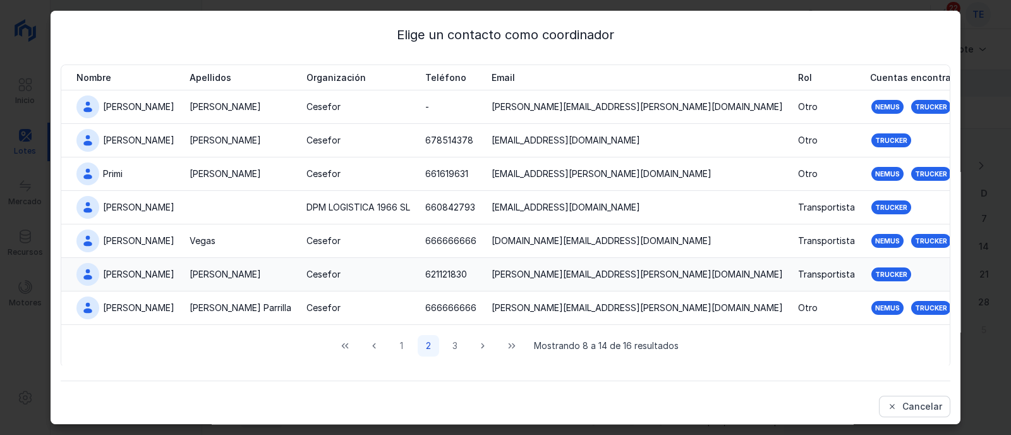
click at [314, 277] on div "Cesefor" at bounding box center [323, 274] width 34 height 13
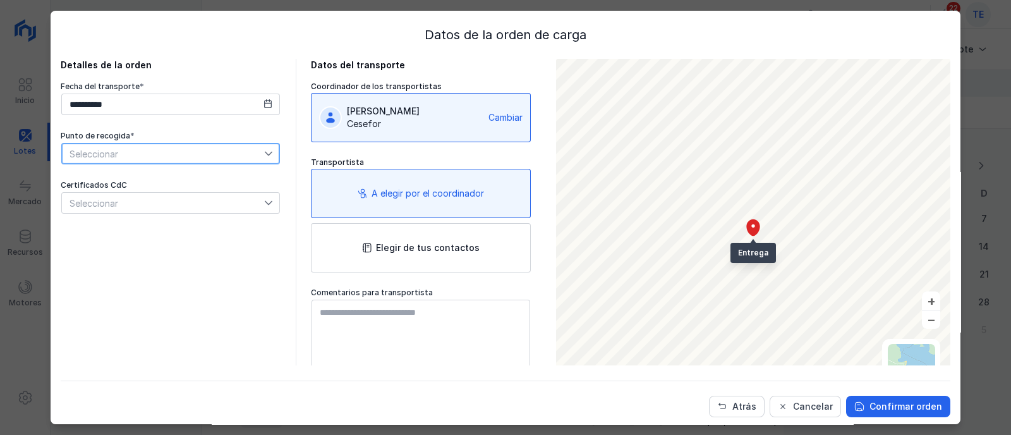
click at [142, 158] on span "Seleccionar" at bounding box center [163, 153] width 202 height 20
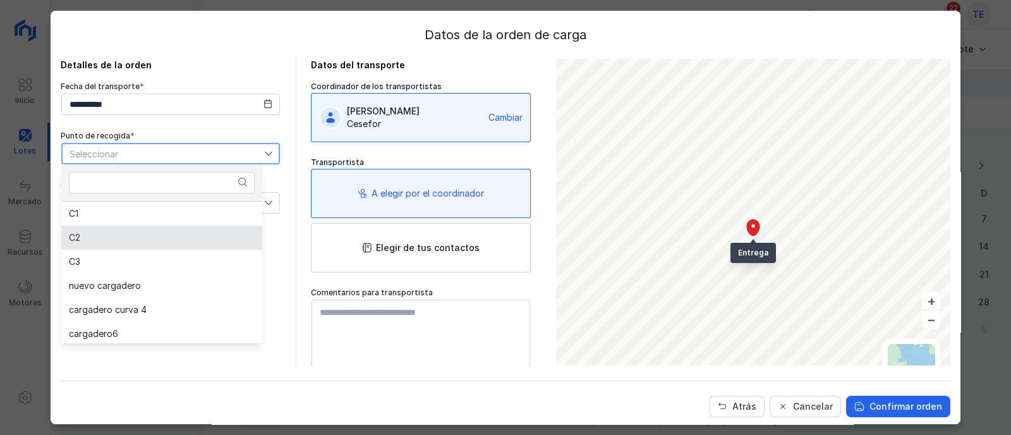
click at [148, 242] on li "C2" at bounding box center [161, 238] width 201 height 24
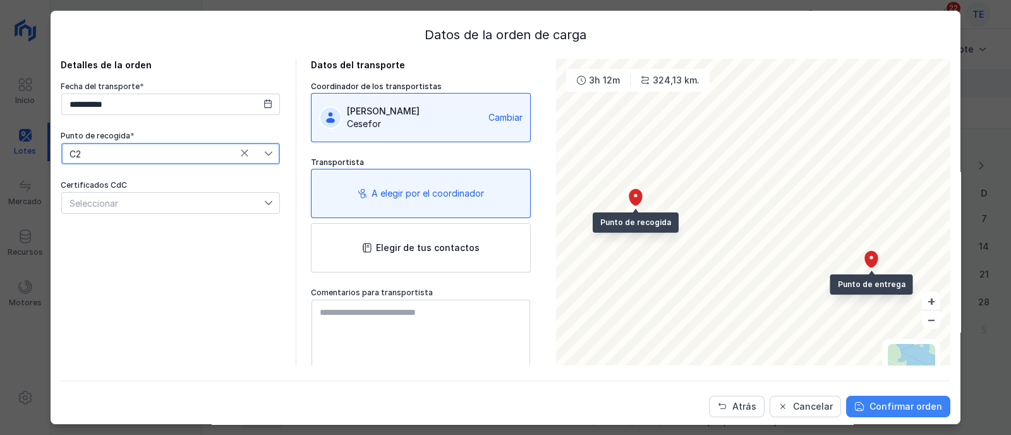
click at [890, 409] on div "Confirmar orden" at bounding box center [905, 406] width 73 height 13
